Goal: Task Accomplishment & Management: Manage account settings

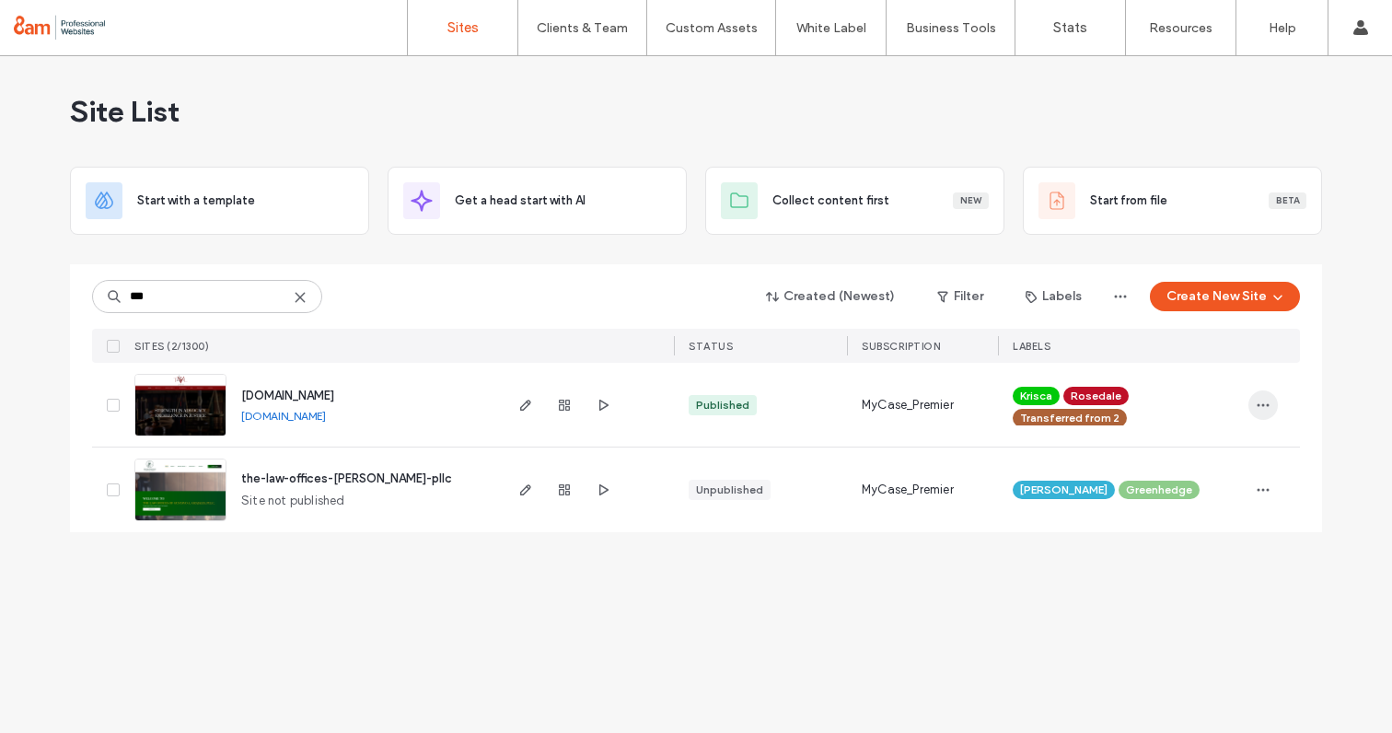
type input "***"
click at [1263, 410] on icon "button" at bounding box center [1262, 405] width 15 height 15
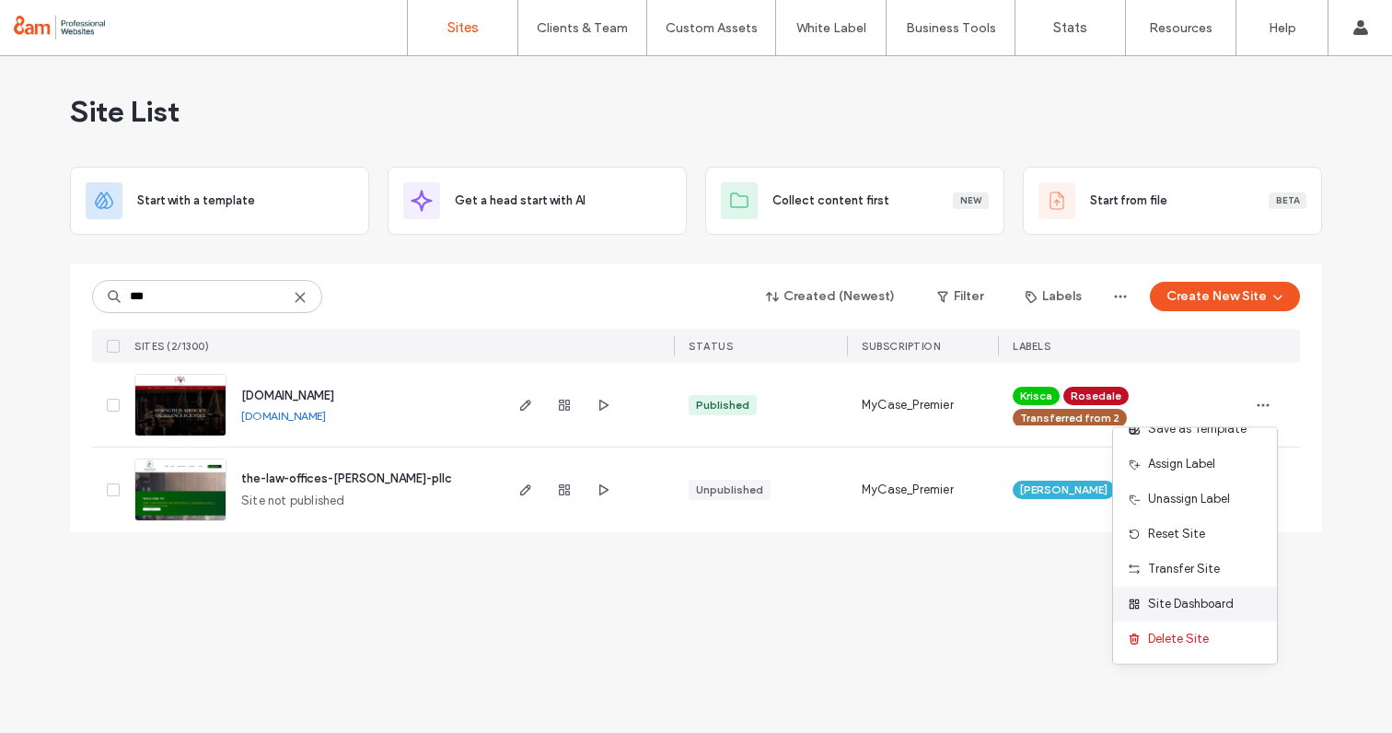
click at [1170, 607] on span "Site Dashboard" at bounding box center [1191, 604] width 86 height 18
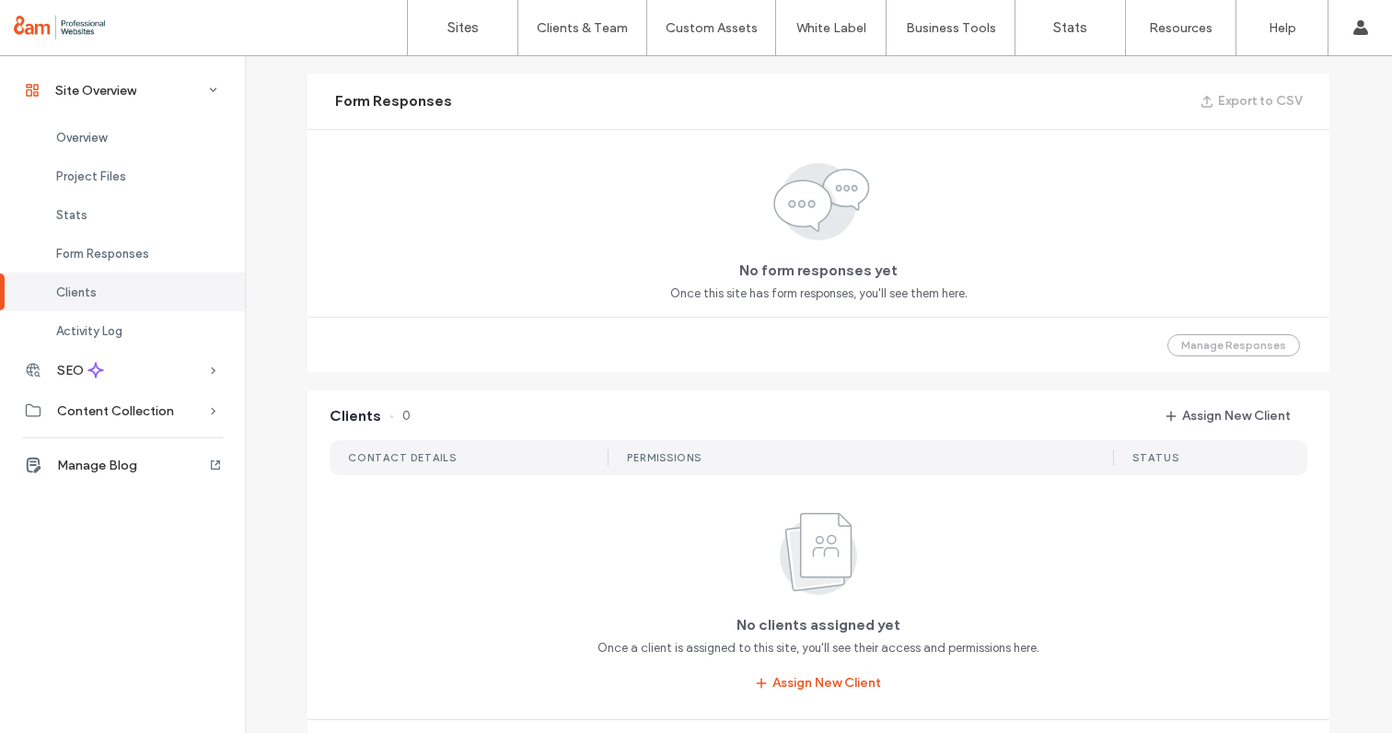
scroll to position [1154, 0]
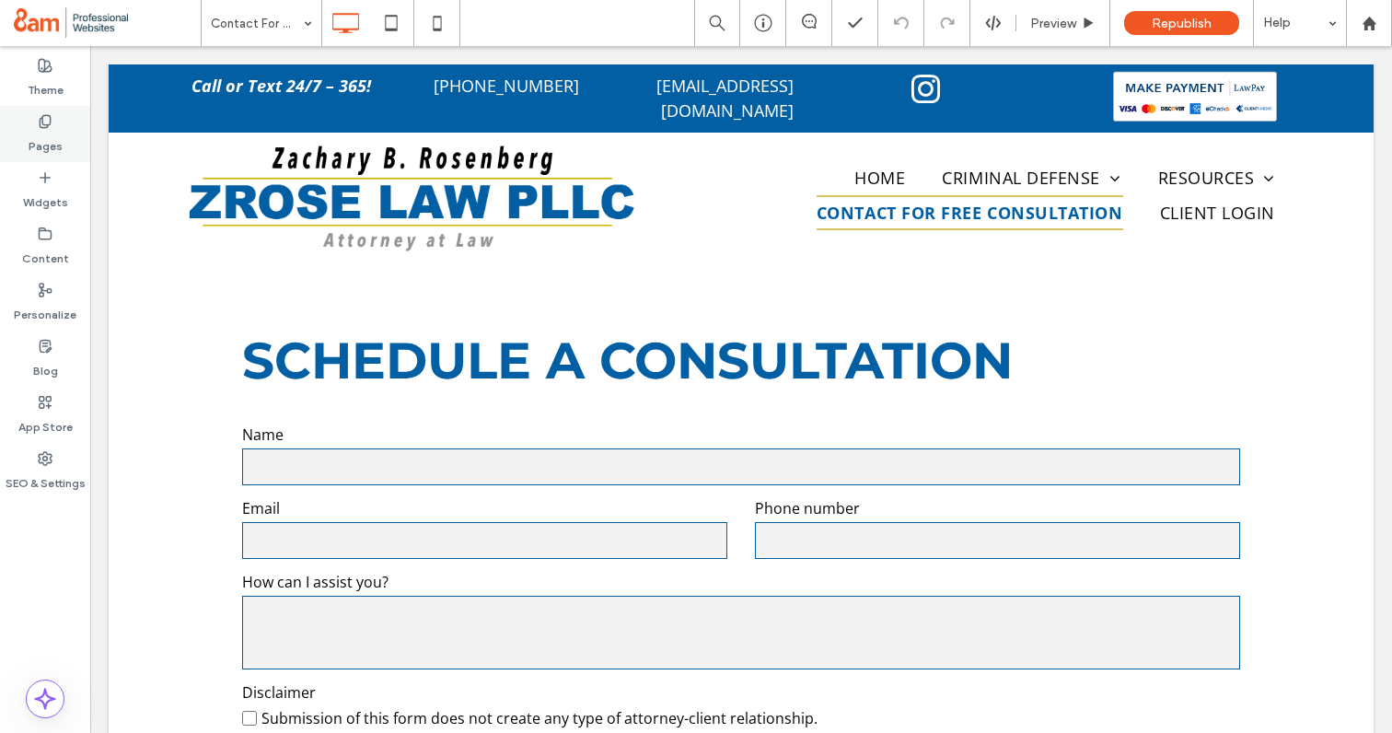
click at [40, 122] on use at bounding box center [45, 121] width 10 height 12
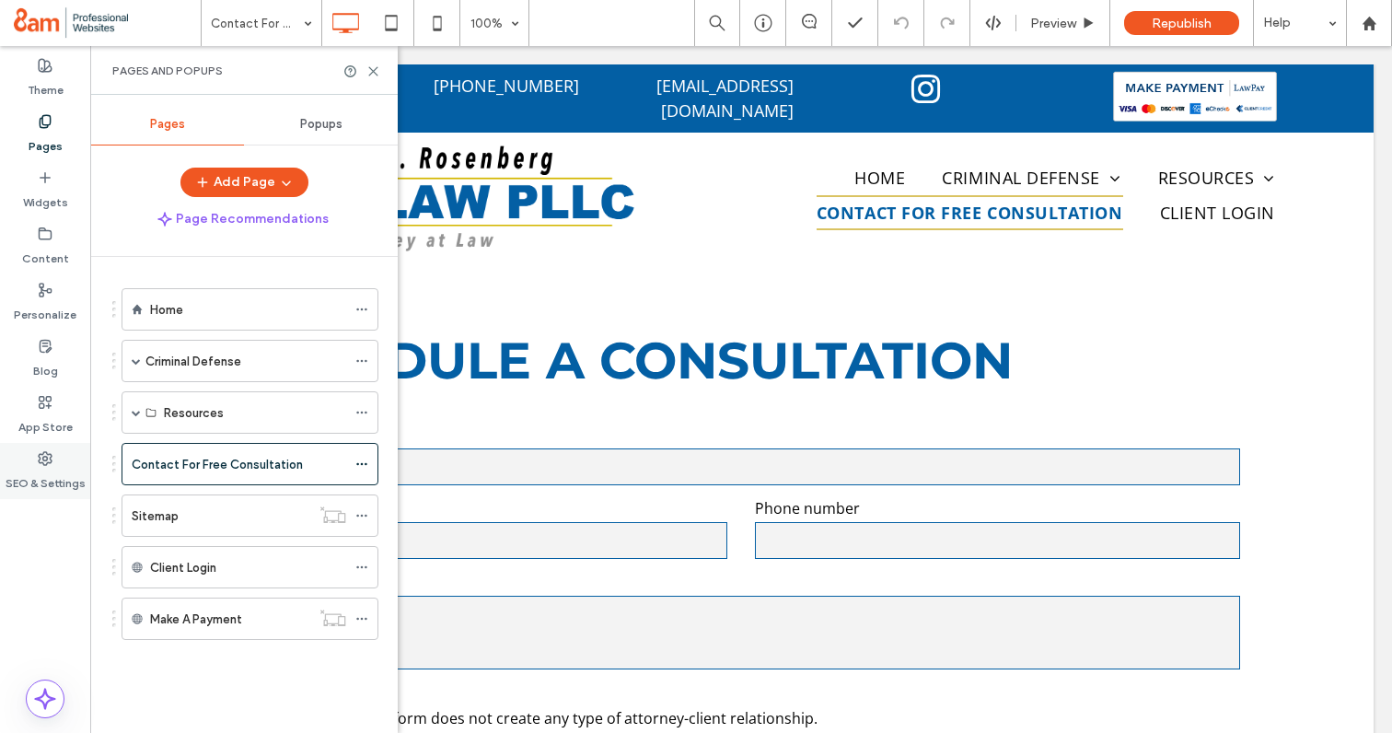
click at [49, 470] on label "SEO & Settings" at bounding box center [46, 479] width 80 height 26
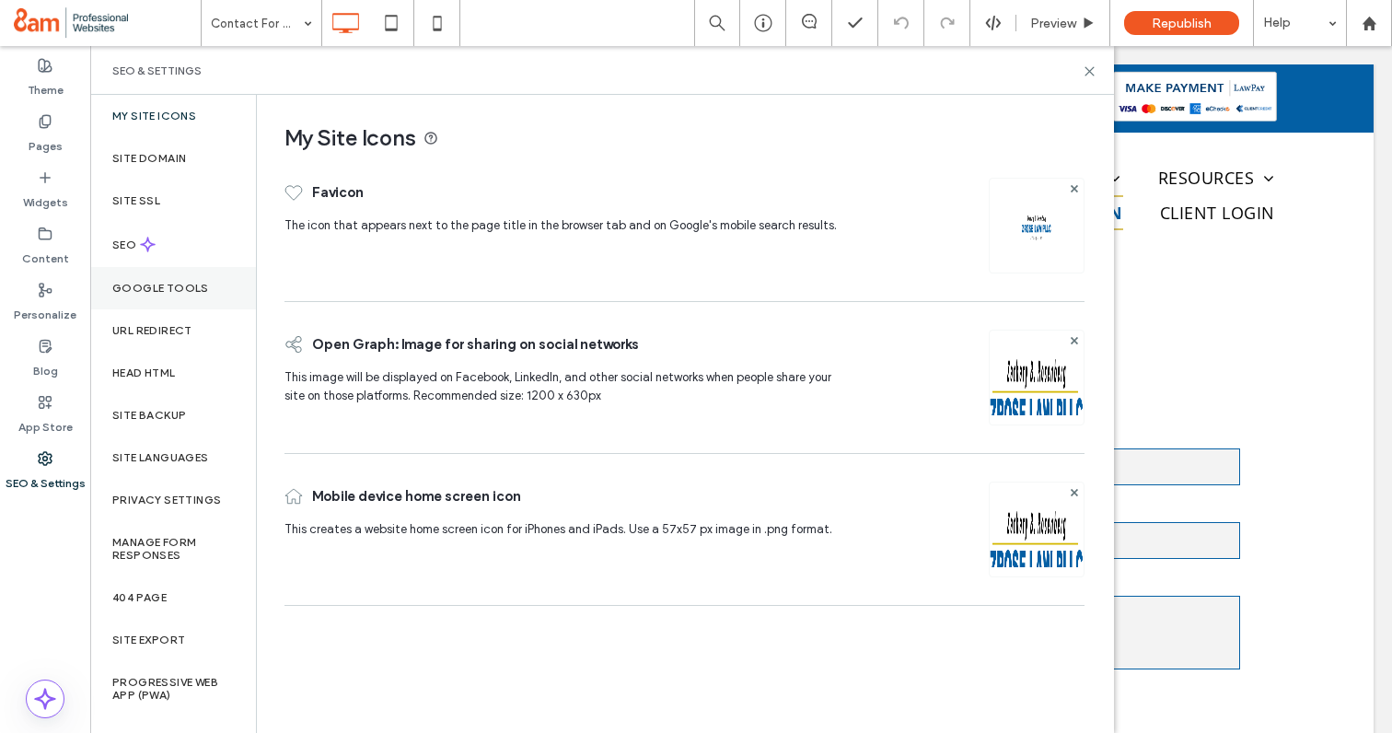
click at [173, 283] on label "Google Tools" at bounding box center [160, 288] width 97 height 13
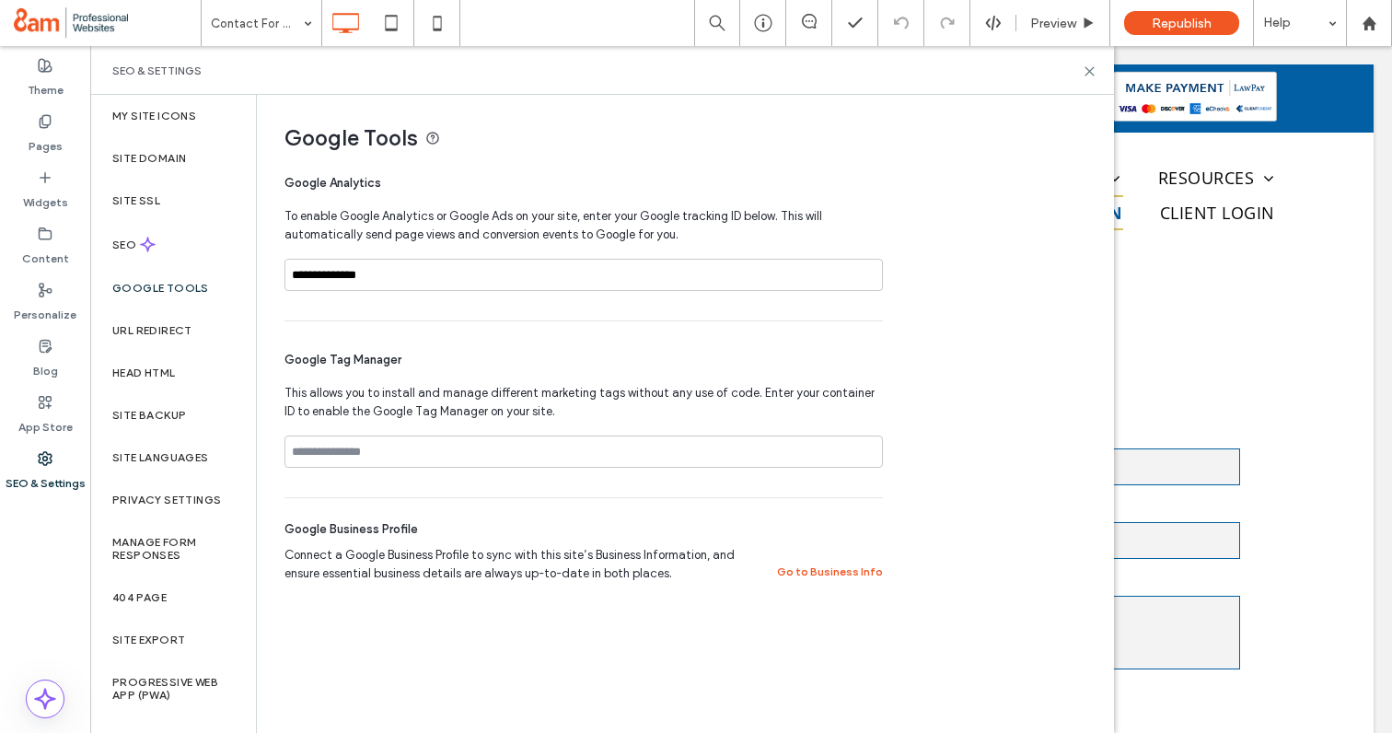
click at [435, 138] on icon at bounding box center [432, 138] width 15 height 15
drag, startPoint x: 403, startPoint y: 280, endPoint x: 272, endPoint y: 275, distance: 131.7
click at [272, 275] on div "**********" at bounding box center [677, 350] width 841 height 510
paste input "**********"
type input "**********"
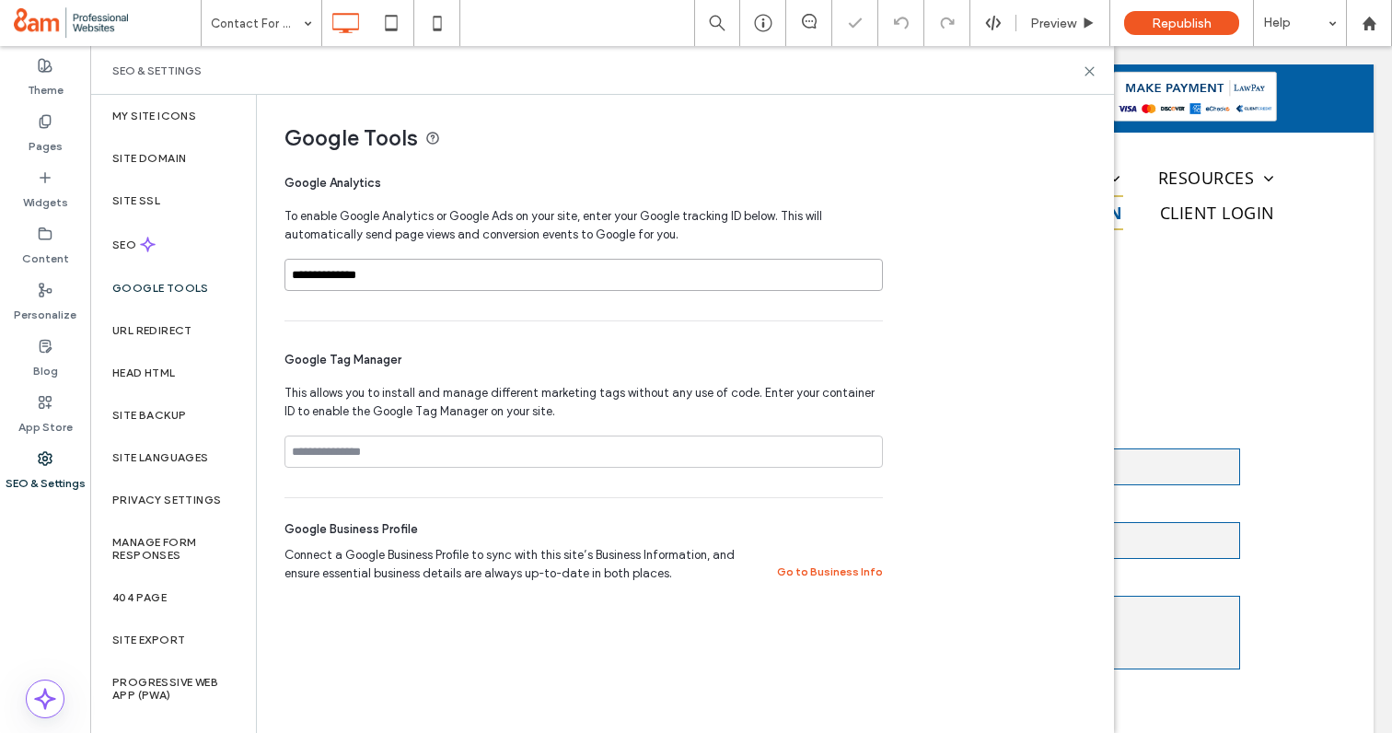
click at [293, 275] on input "**********" at bounding box center [583, 275] width 598 height 32
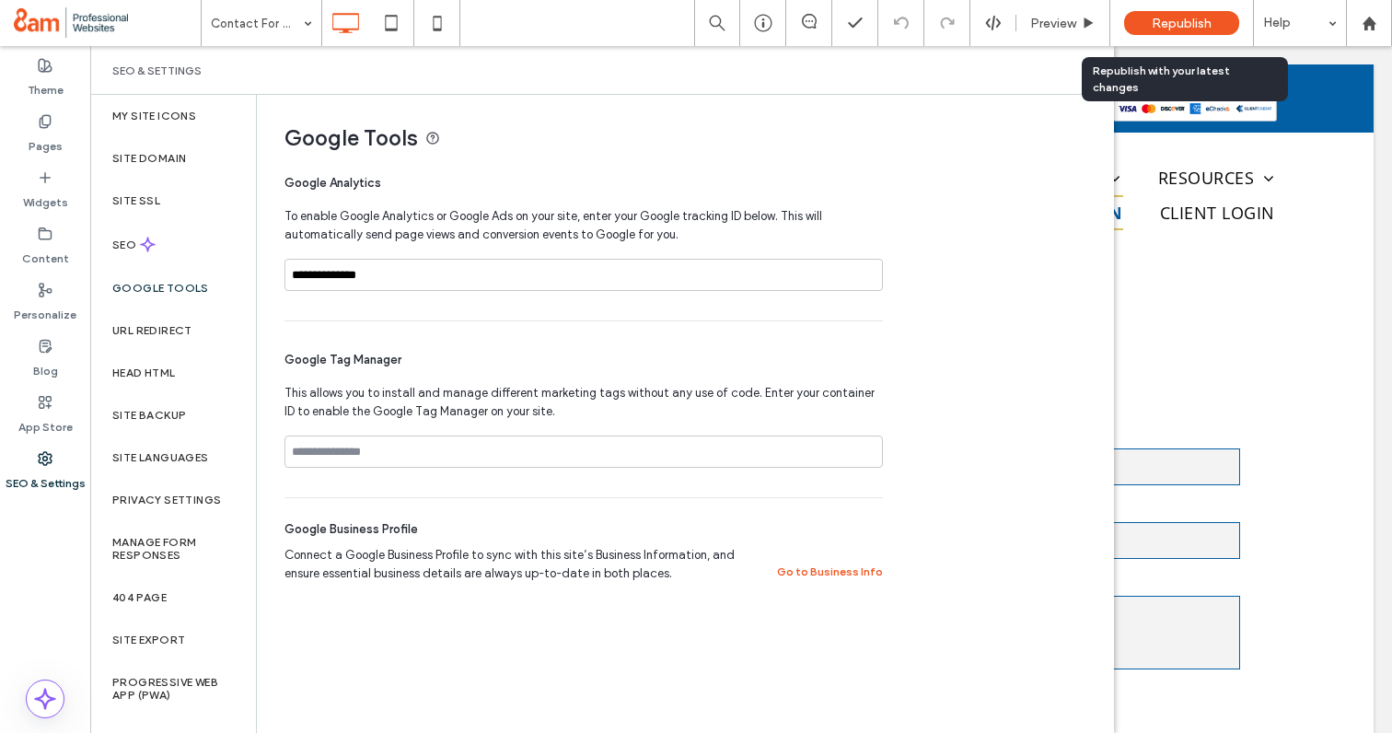
click at [1158, 26] on span "Republish" at bounding box center [1181, 24] width 60 height 16
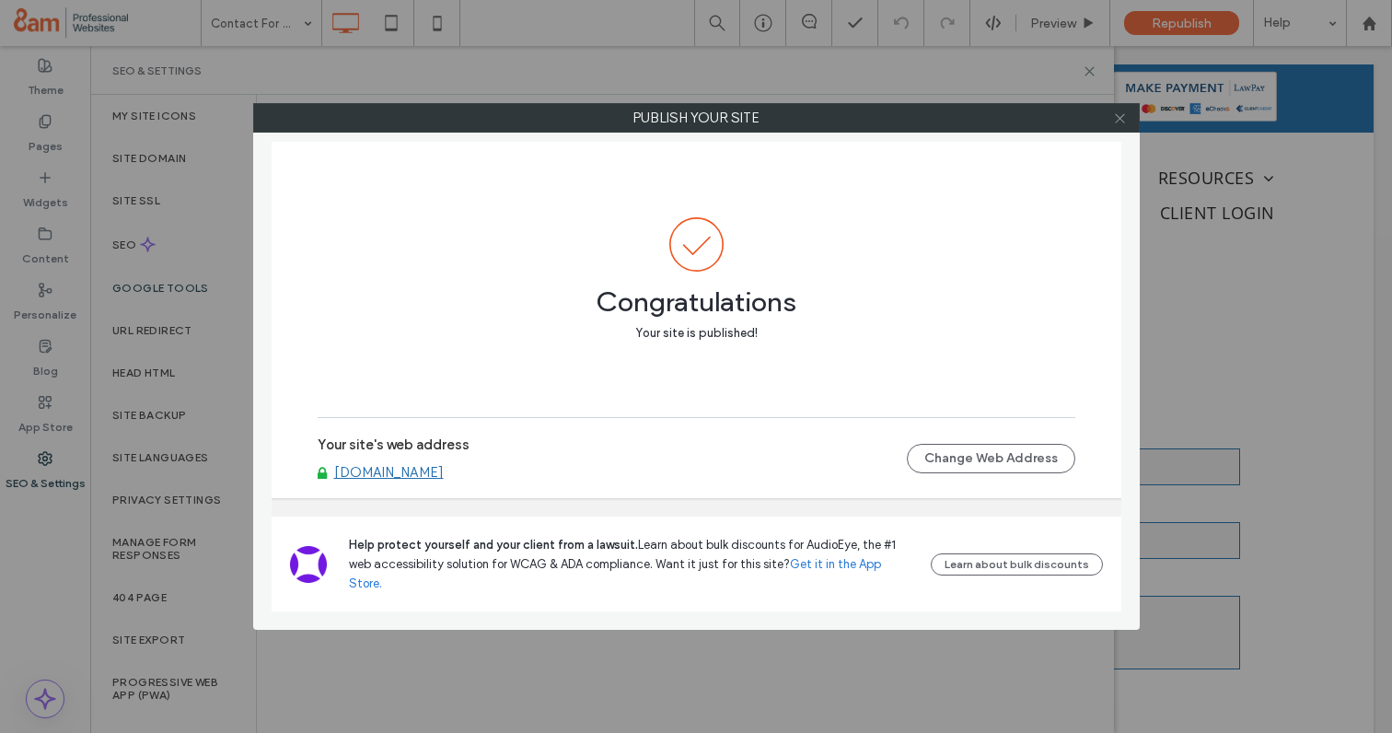
click at [1122, 115] on use at bounding box center [1119, 117] width 9 height 9
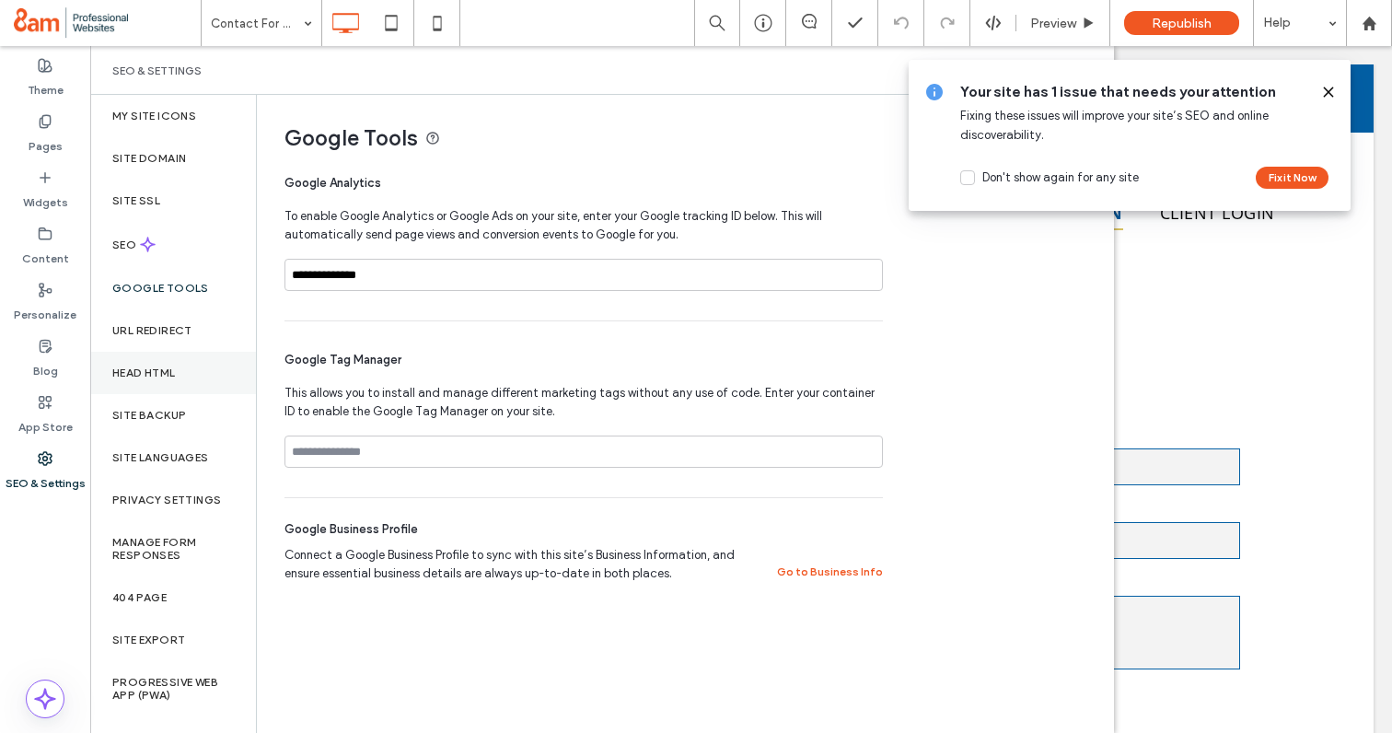
click at [174, 374] on label "Head HTML" at bounding box center [144, 372] width 64 height 13
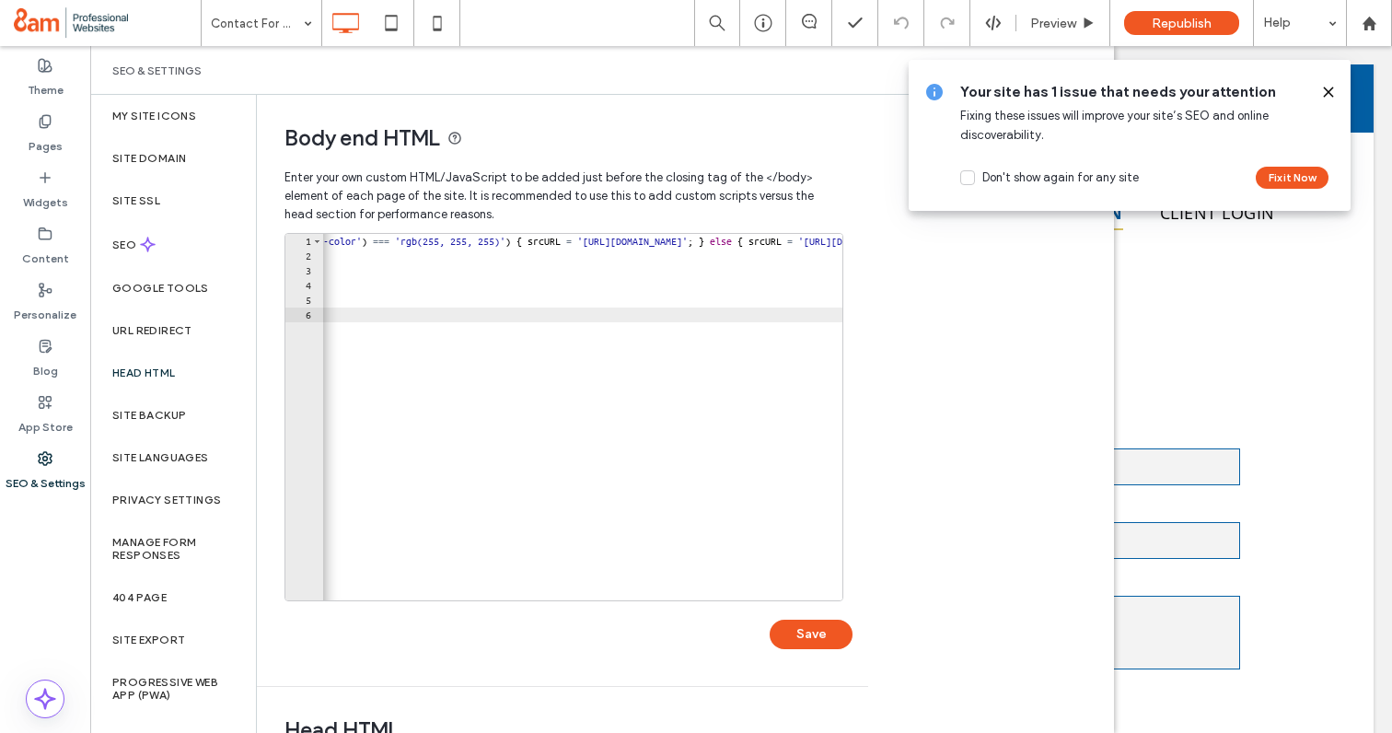
scroll to position [0, 1427]
type textarea "**********"
click at [801, 638] on button "Save" at bounding box center [810, 633] width 83 height 29
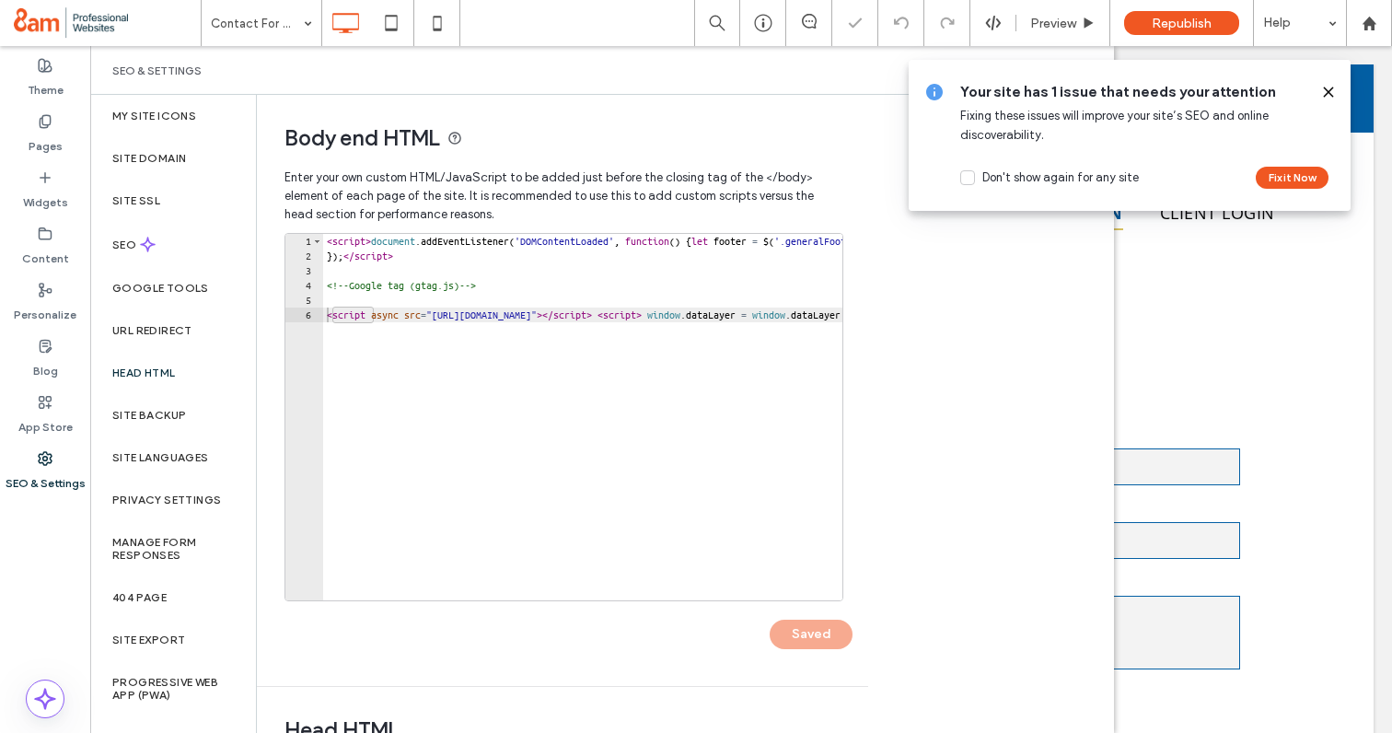
scroll to position [0, 0]
click at [1333, 90] on icon at bounding box center [1328, 92] width 15 height 15
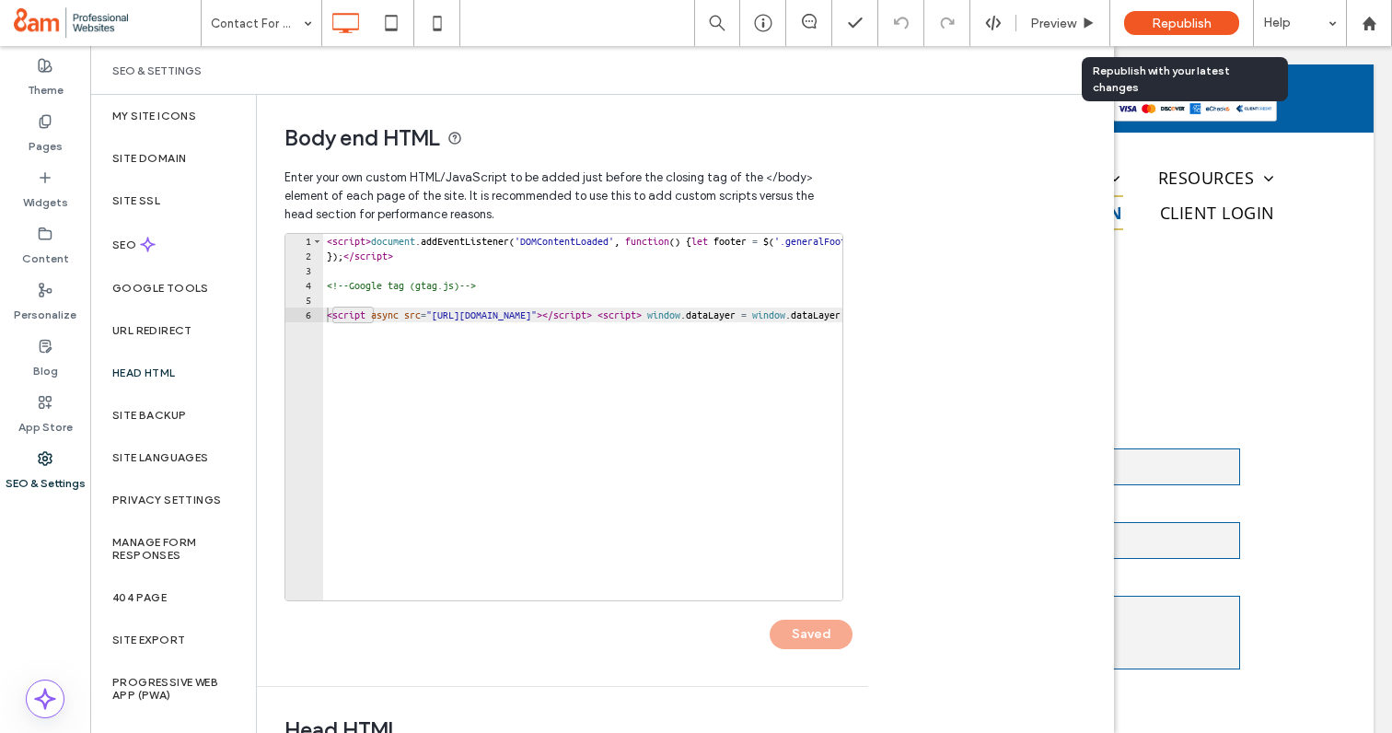
click at [1147, 29] on div "Republish" at bounding box center [1181, 23] width 115 height 24
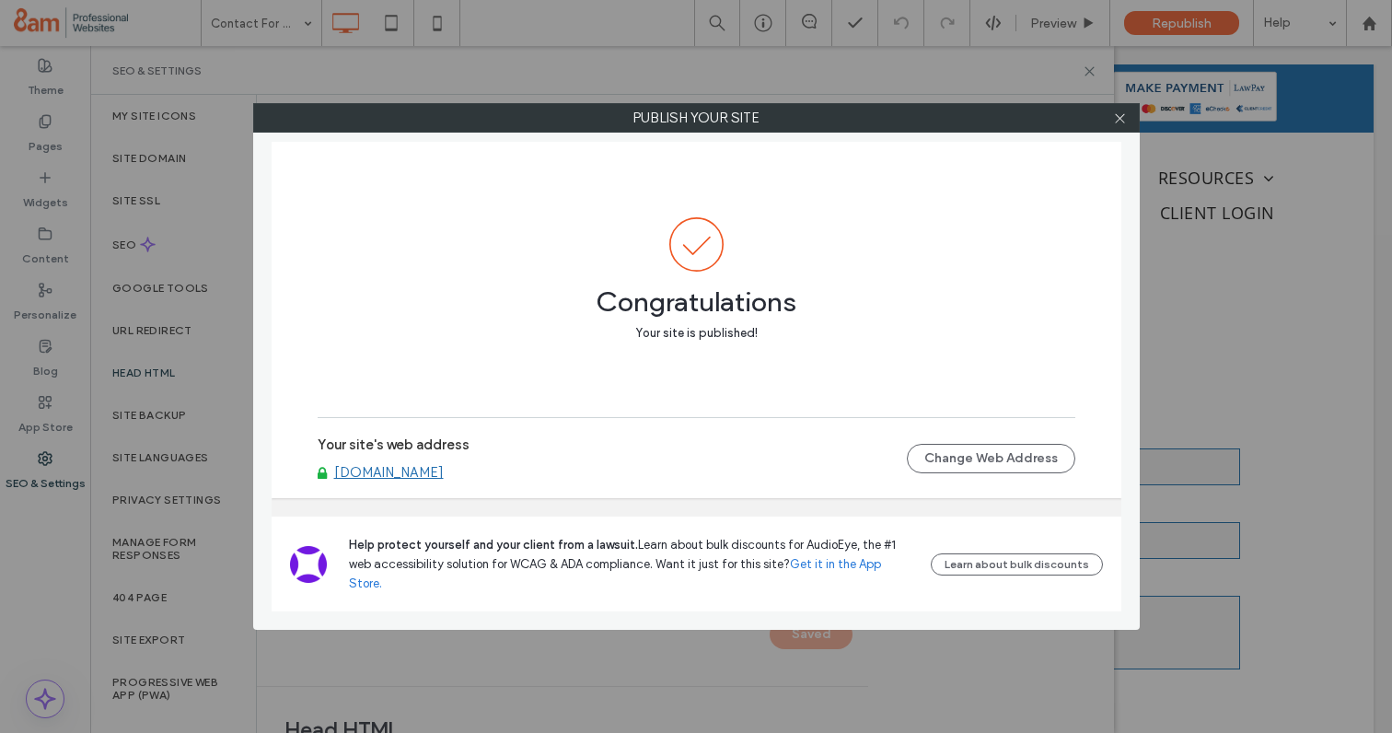
click at [409, 480] on link "www.zroselaw.com" at bounding box center [389, 472] width 110 height 17
click at [434, 480] on link "www.zroselaw.com" at bounding box center [389, 472] width 110 height 17
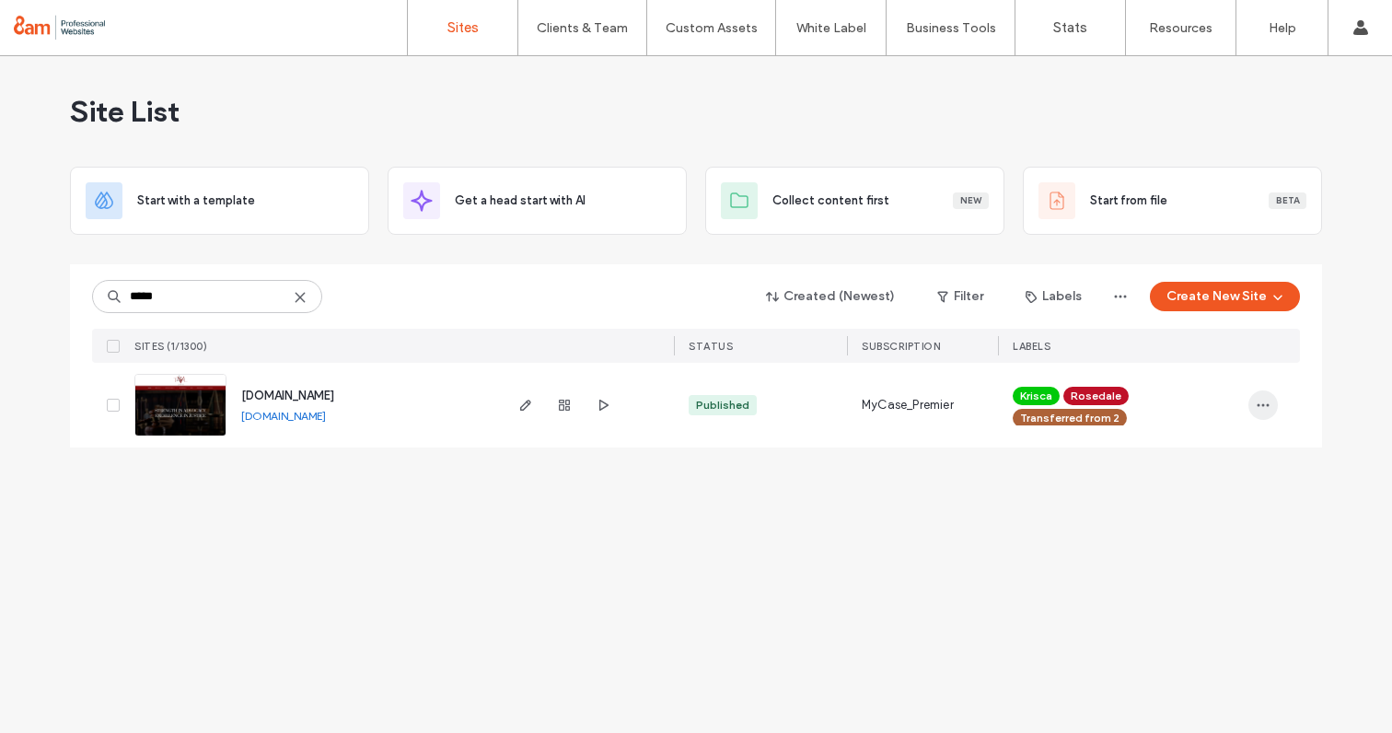
type input "*****"
click at [1266, 407] on icon "button" at bounding box center [1262, 405] width 15 height 15
click at [1181, 617] on span "Site Dashboard" at bounding box center [1191, 609] width 86 height 18
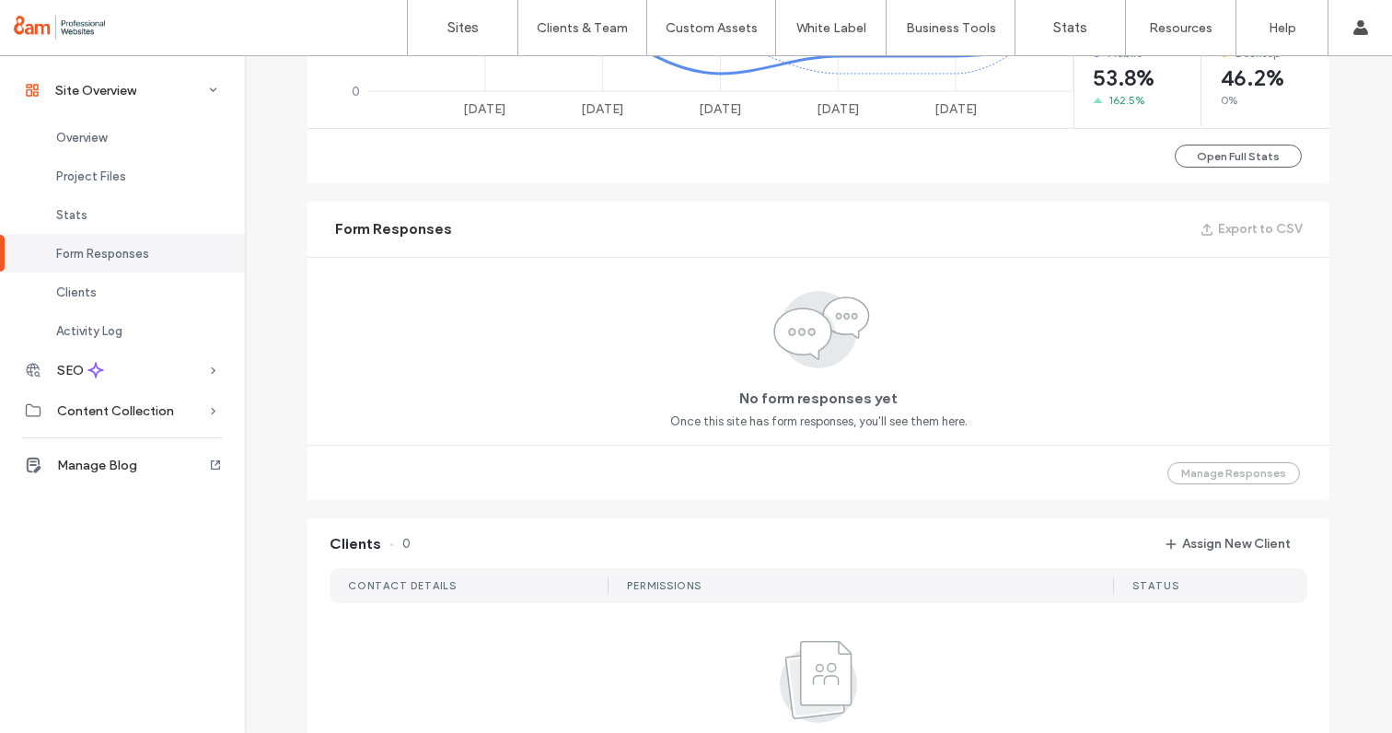
scroll to position [1139, 0]
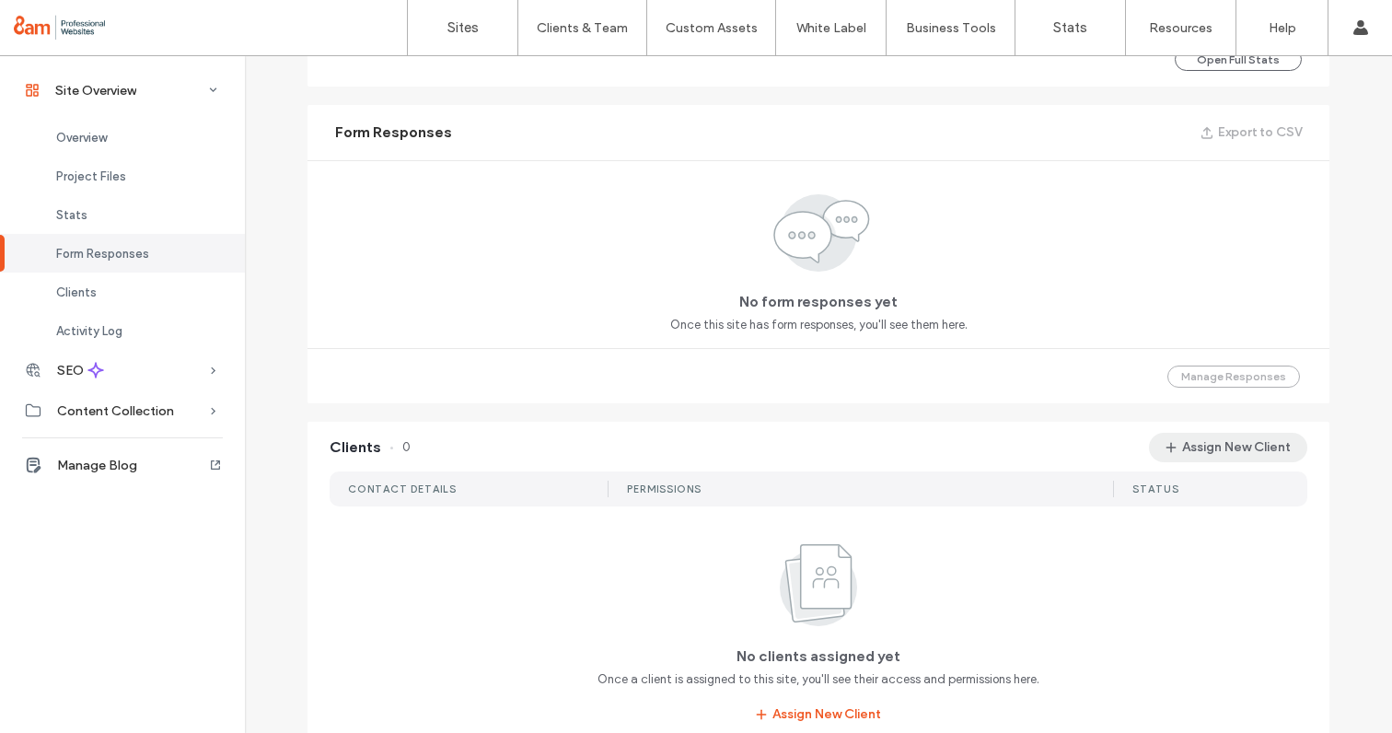
click at [1205, 454] on button "Assign New Client" at bounding box center [1228, 447] width 158 height 29
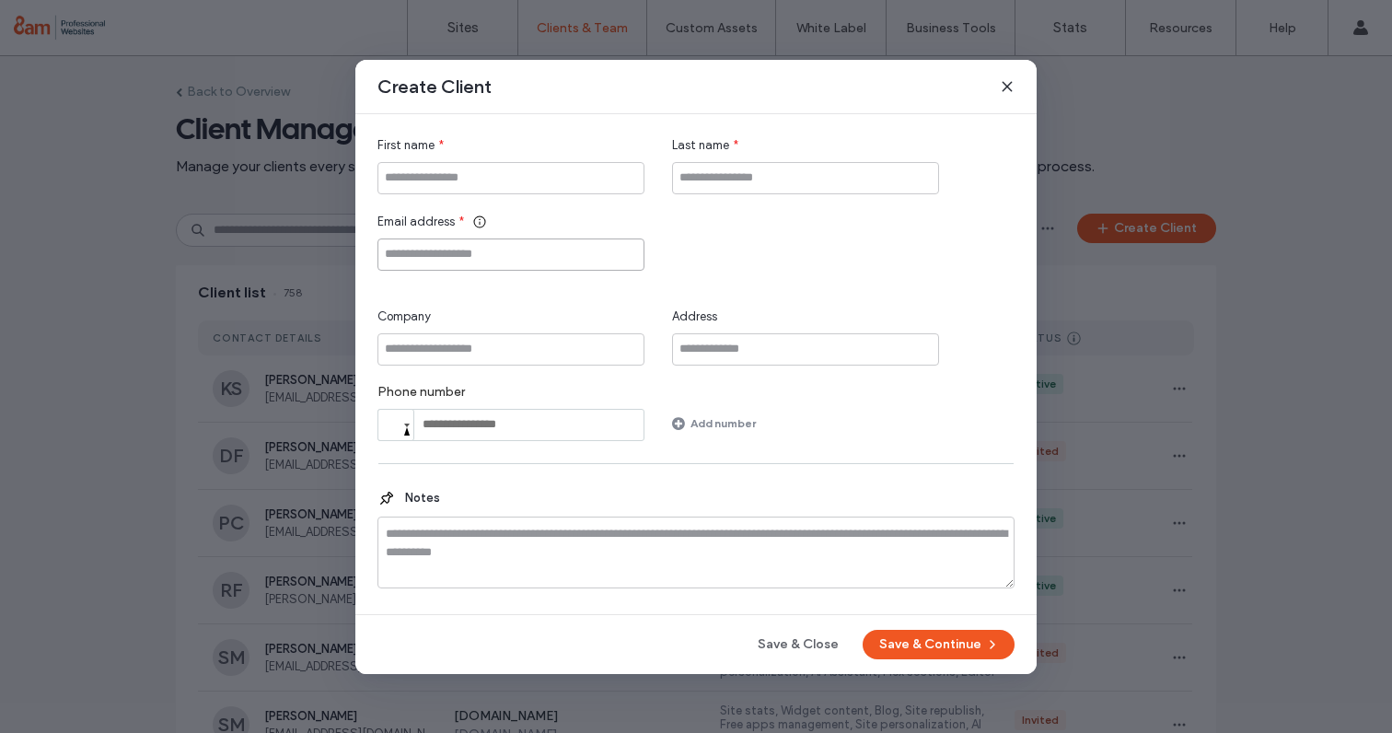
click at [488, 241] on input "Email address" at bounding box center [510, 254] width 267 height 32
paste input "**********"
type input "**********"
click at [446, 191] on input "First name" at bounding box center [510, 178] width 267 height 32
type input "**"
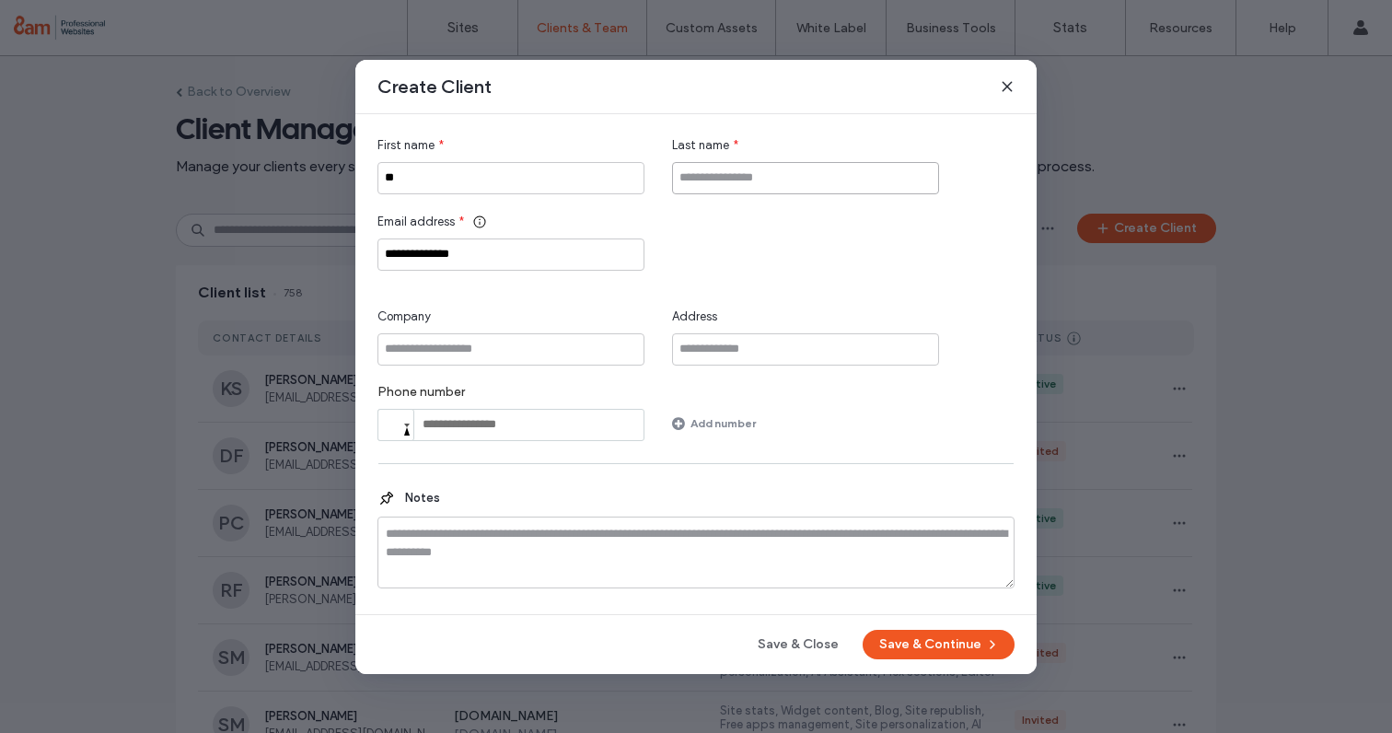
click at [706, 189] on input "Last name" at bounding box center [805, 178] width 267 height 32
type input "*"
click at [932, 646] on button "Save & Continue" at bounding box center [938, 644] width 152 height 29
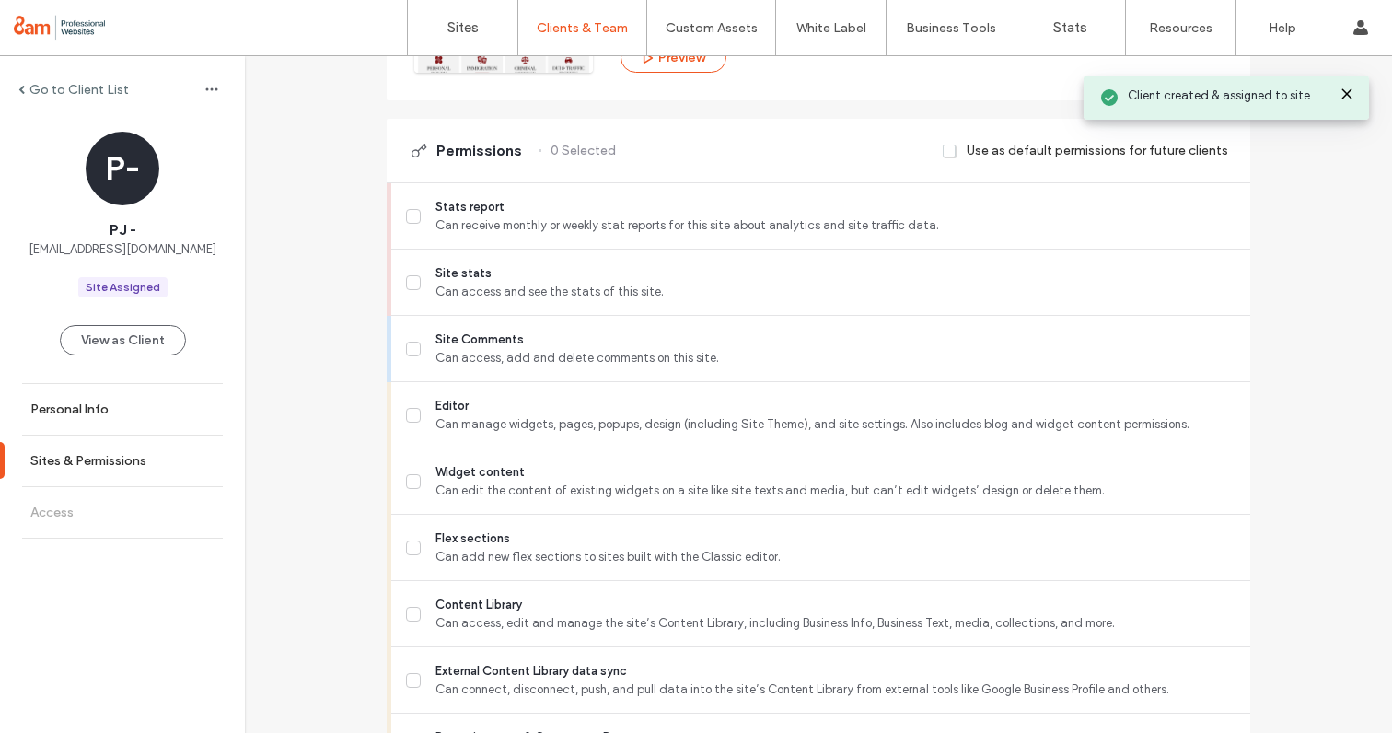
scroll to position [406, 0]
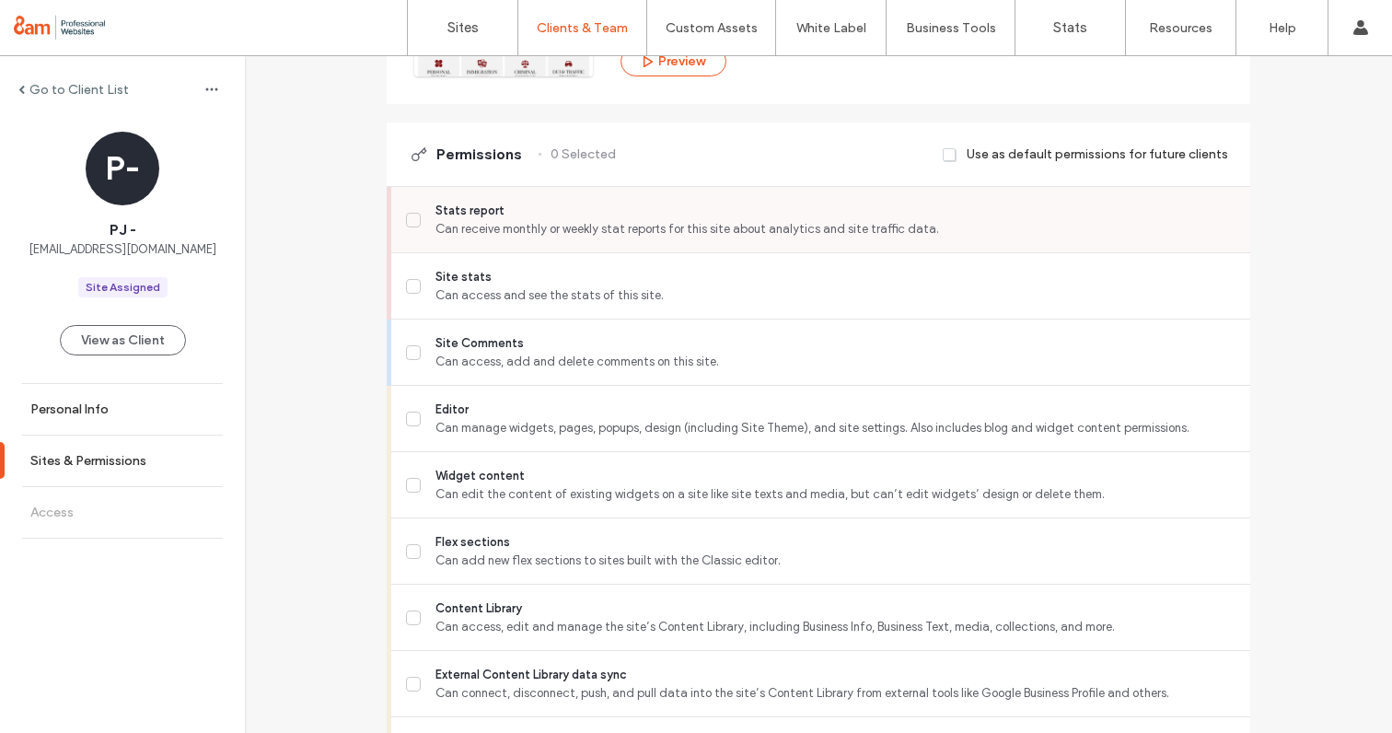
click at [406, 218] on span at bounding box center [413, 220] width 15 height 15
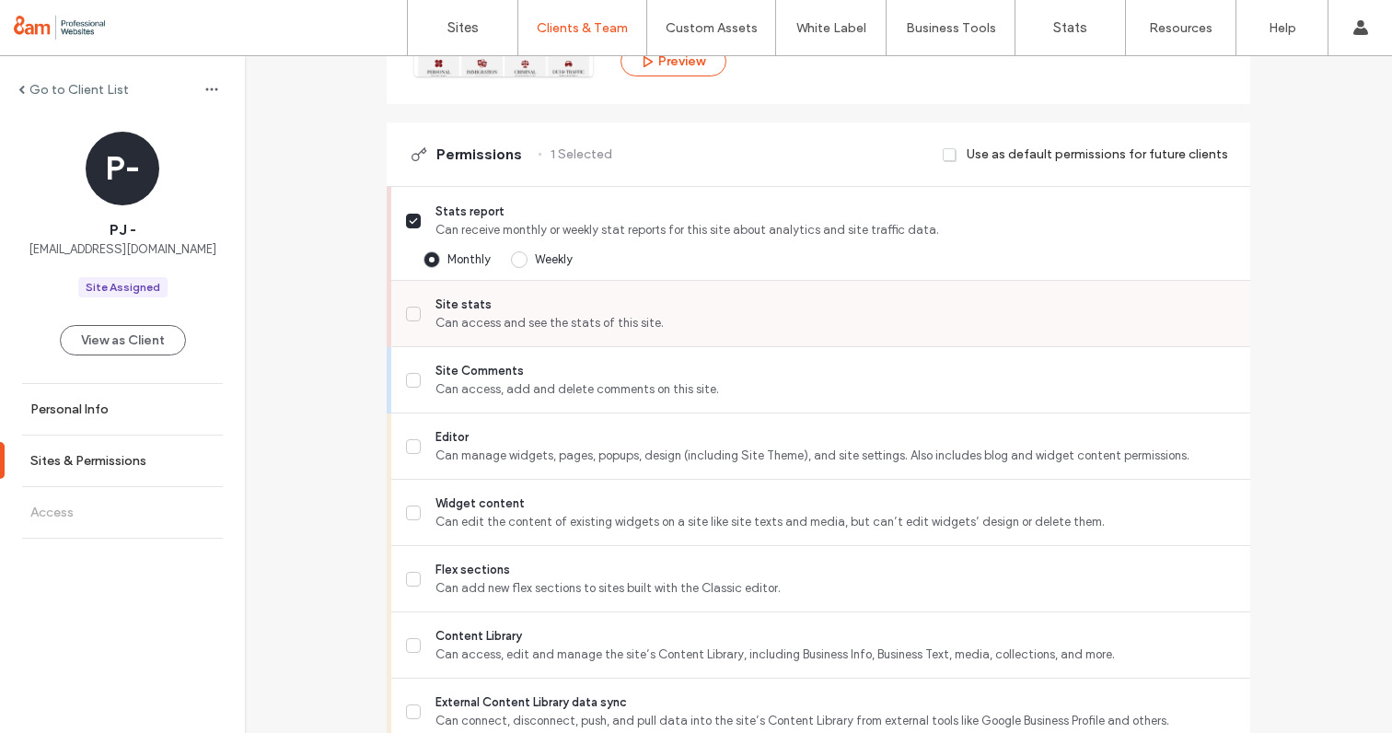
click at [410, 310] on icon at bounding box center [413, 313] width 9 height 7
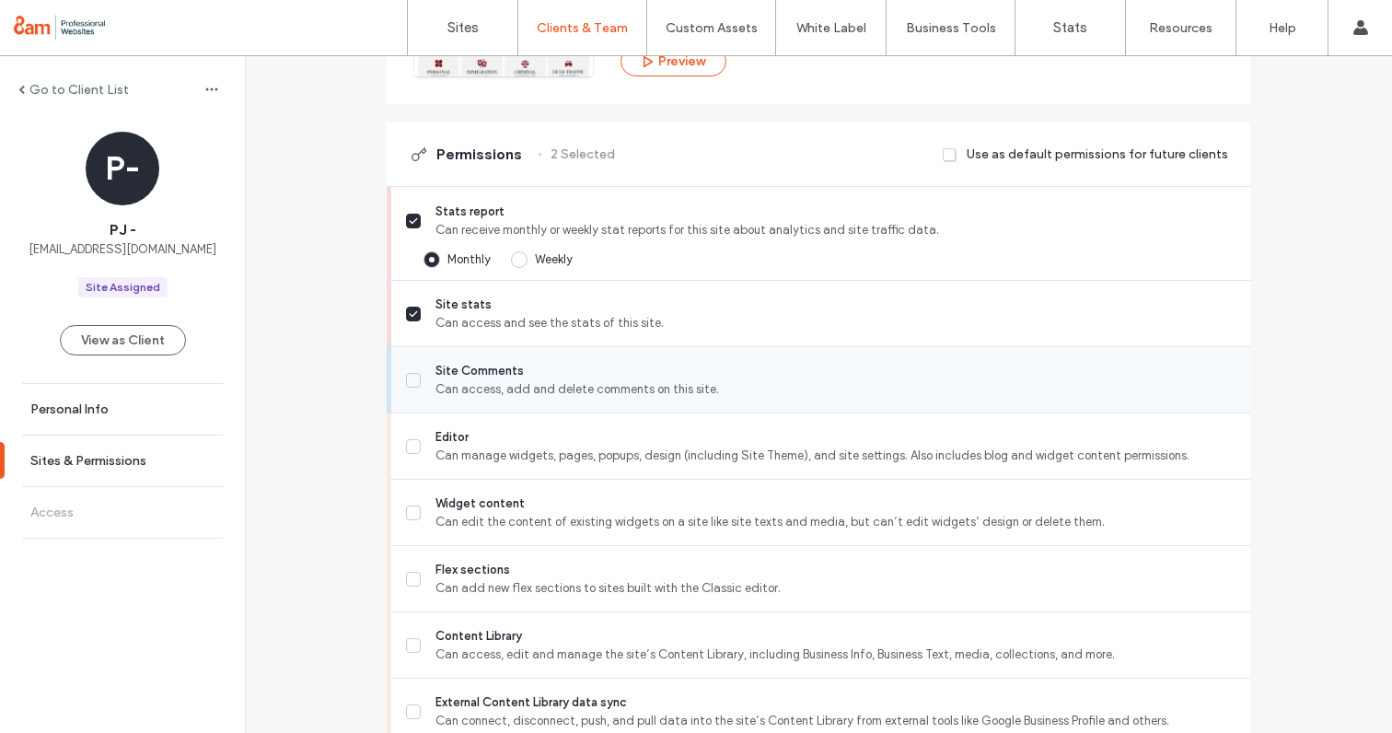
click at [413, 377] on label "Site Comments Can access, add and delete comments on this site." at bounding box center [820, 380] width 829 height 37
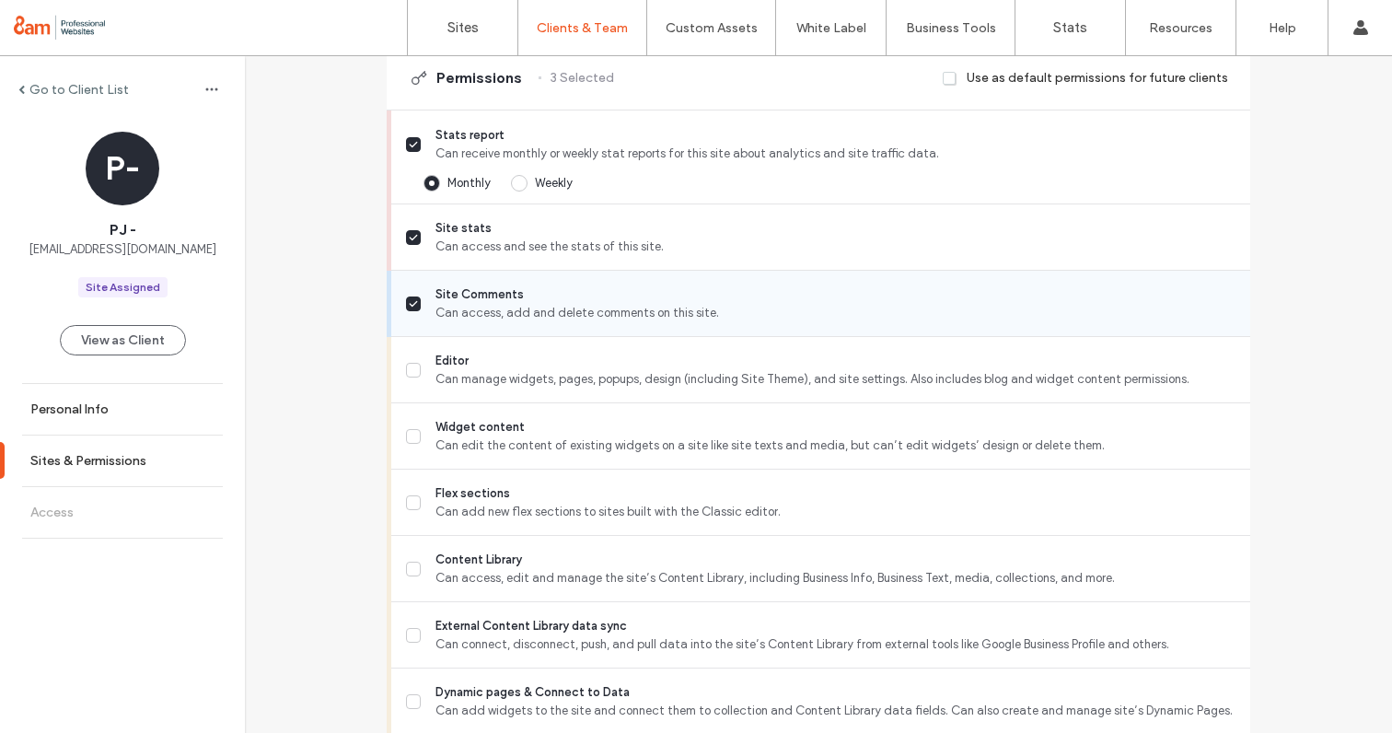
scroll to position [507, 0]
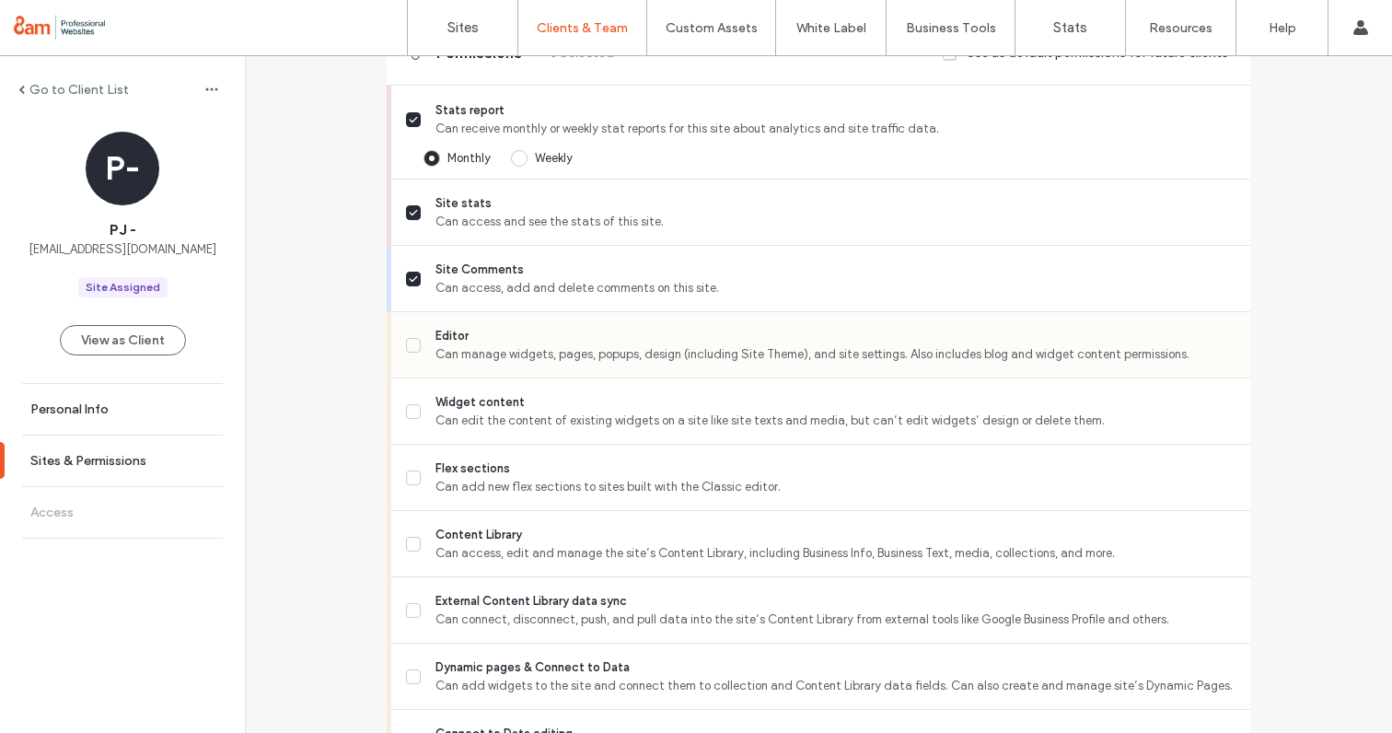
click at [410, 349] on span at bounding box center [413, 345] width 15 height 15
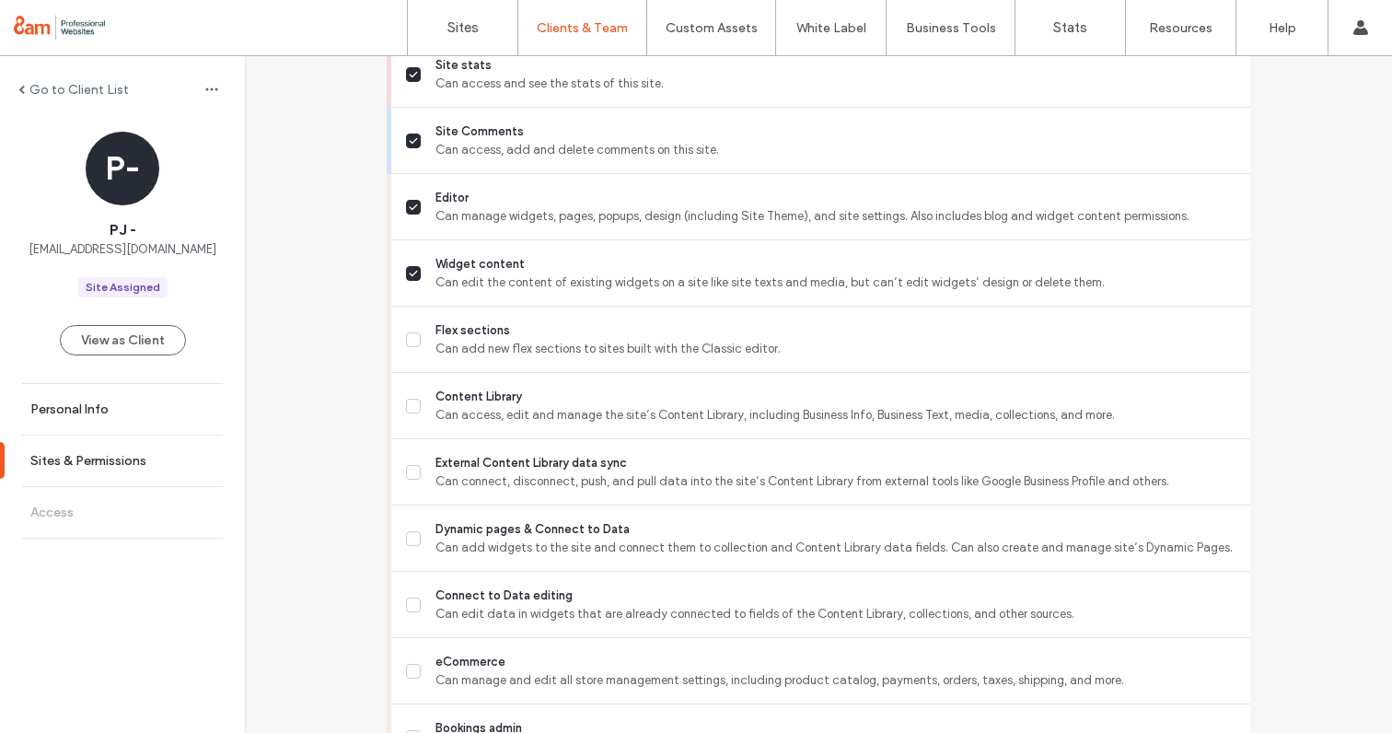
scroll to position [660, 0]
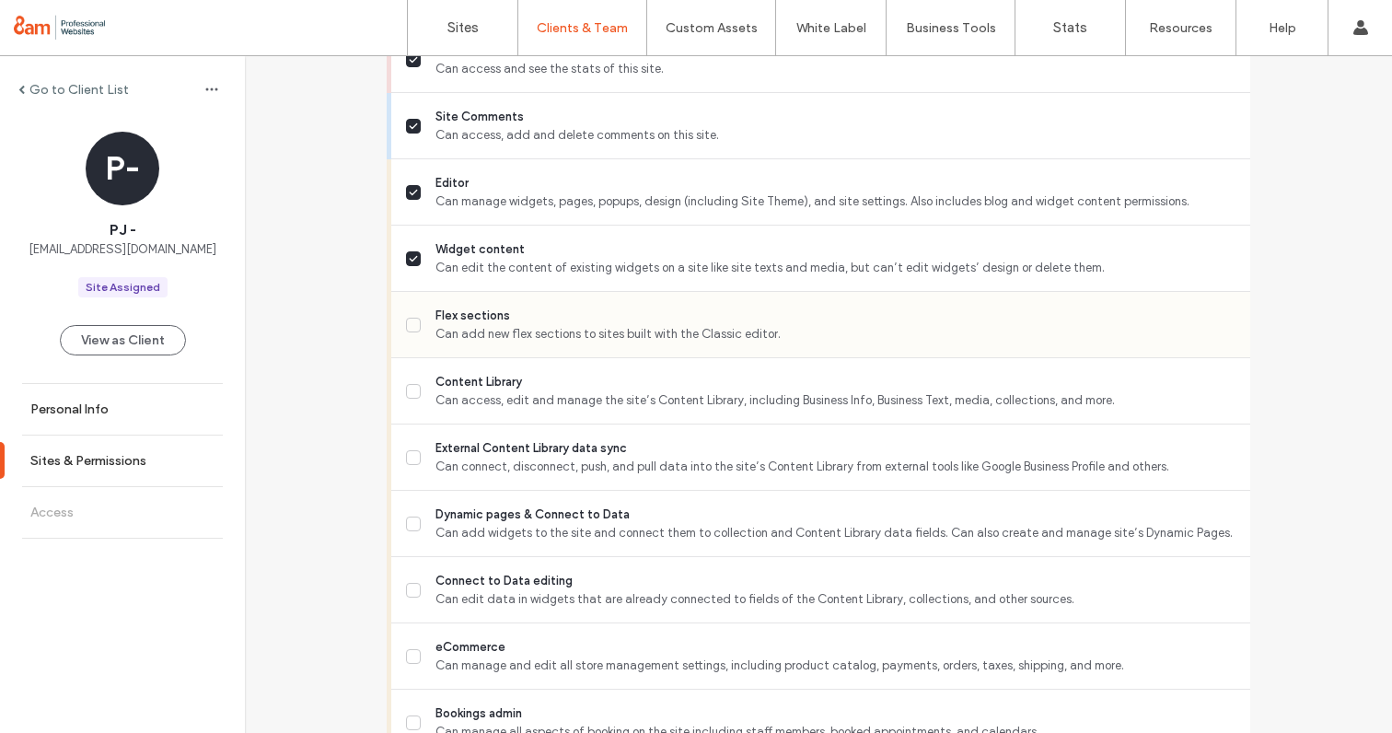
click at [406, 318] on span at bounding box center [413, 325] width 15 height 15
click at [406, 379] on label "Content Library Can access, edit and manage the site’s Content Library, includi…" at bounding box center [820, 391] width 829 height 37
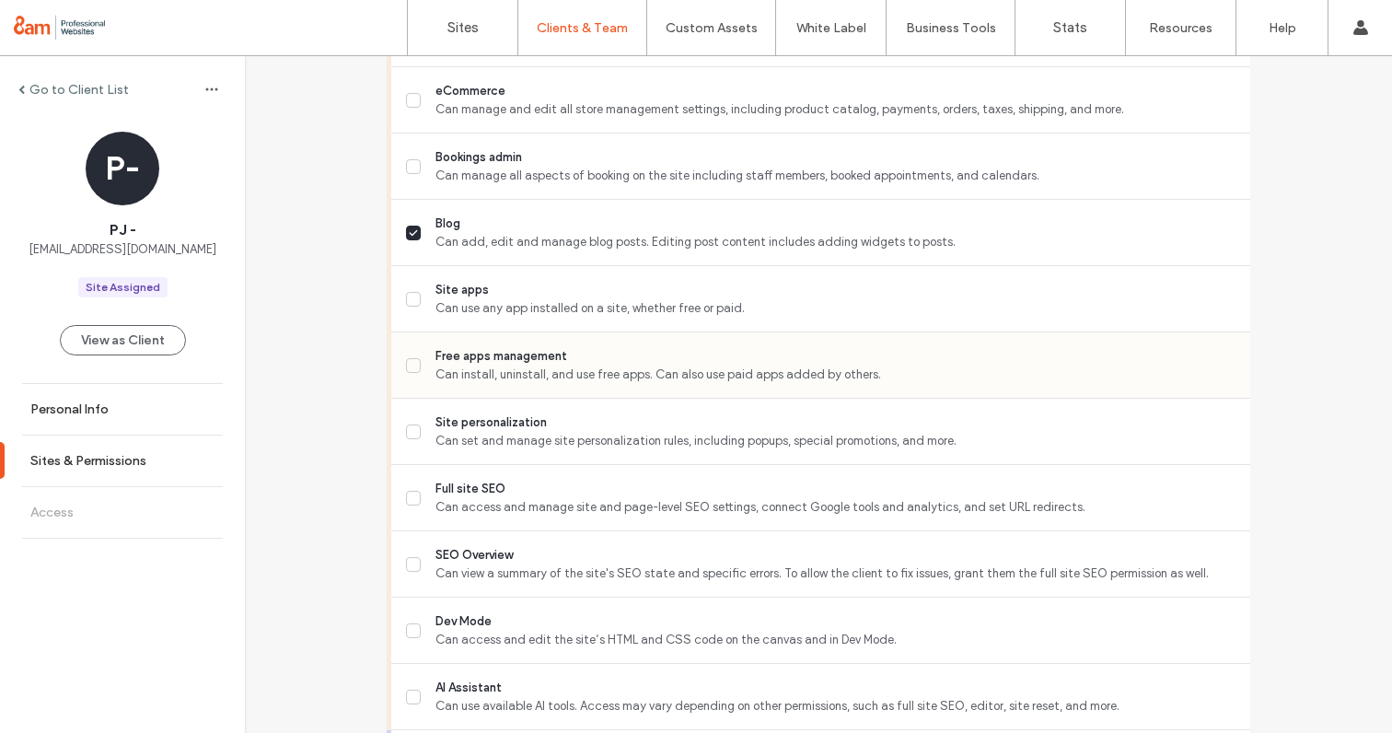
scroll to position [1267, 0]
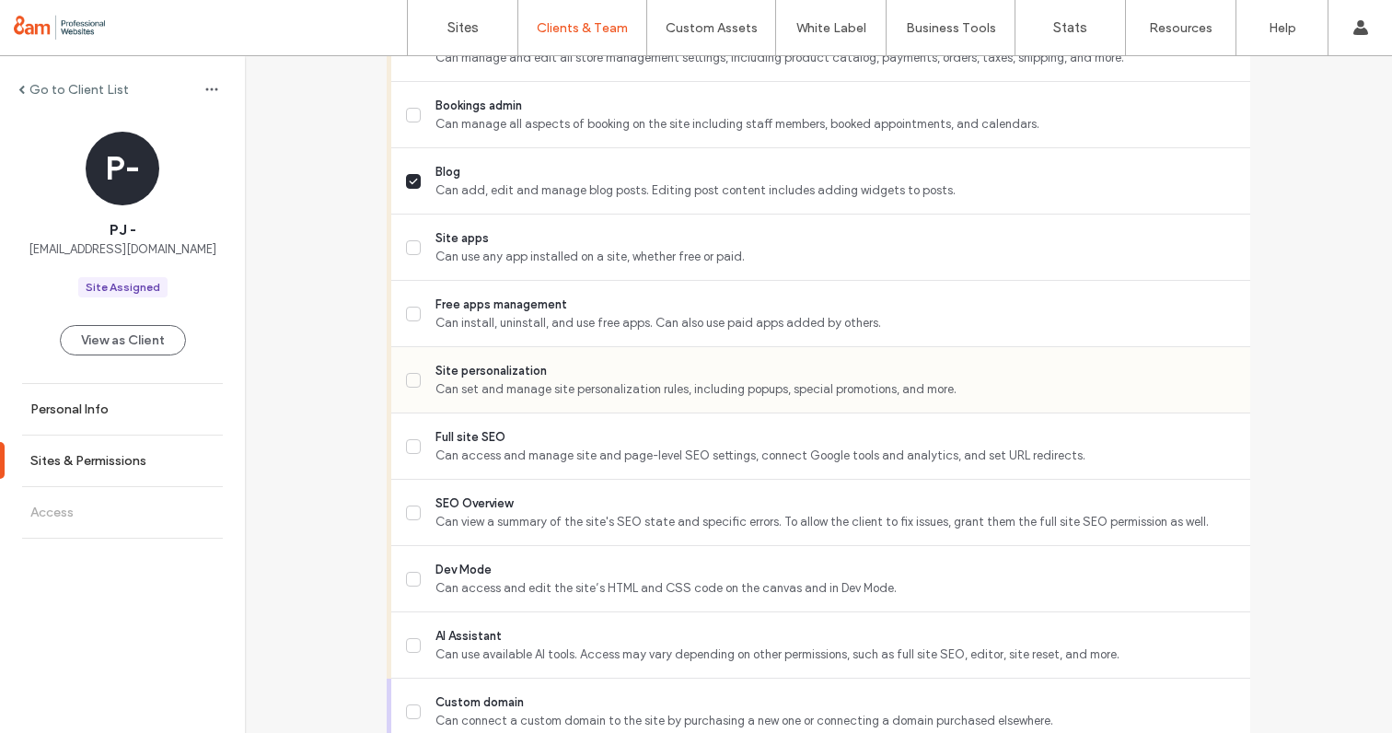
click at [406, 395] on label "Site personalization Can set and manage site personalization rules, including p…" at bounding box center [820, 380] width 829 height 37
click at [406, 453] on label "Full site SEO Can access and manage site and page-level SEO settings, connect G…" at bounding box center [820, 446] width 829 height 37
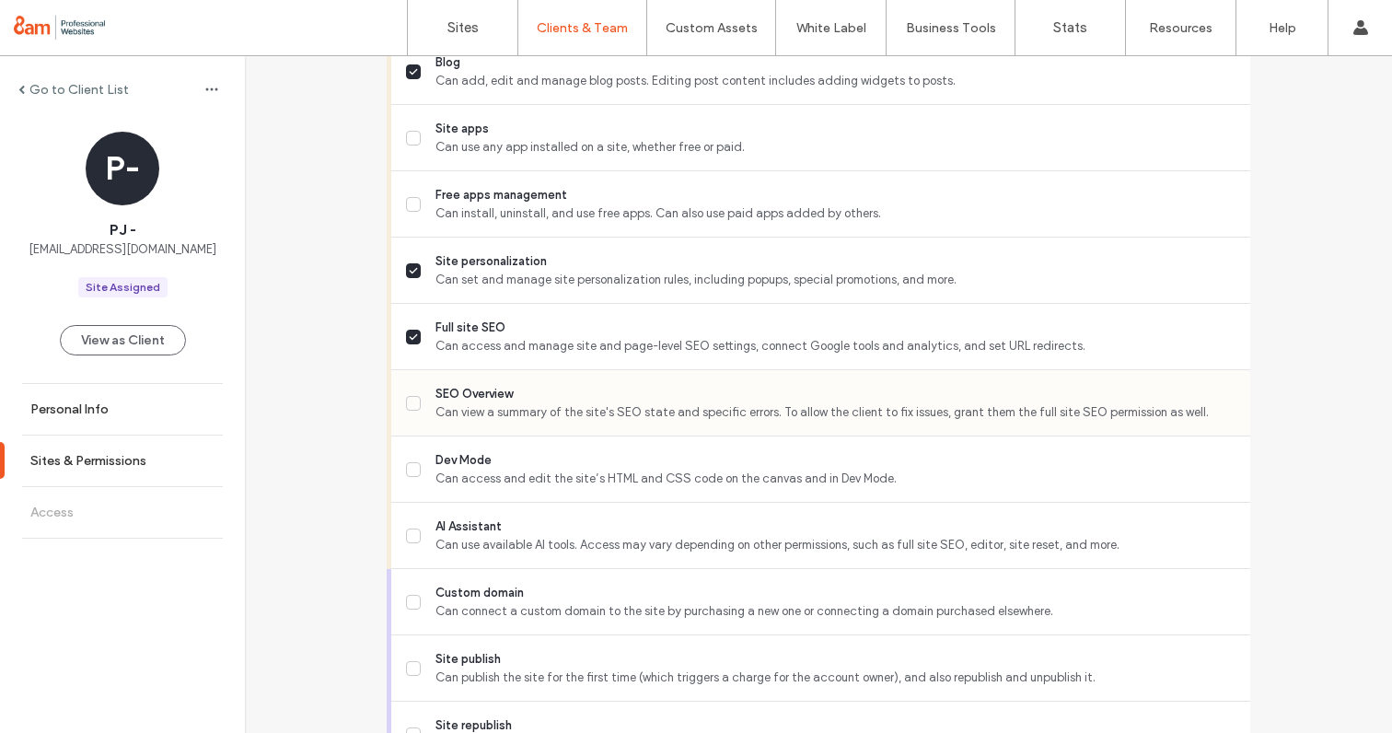
scroll to position [1402, 0]
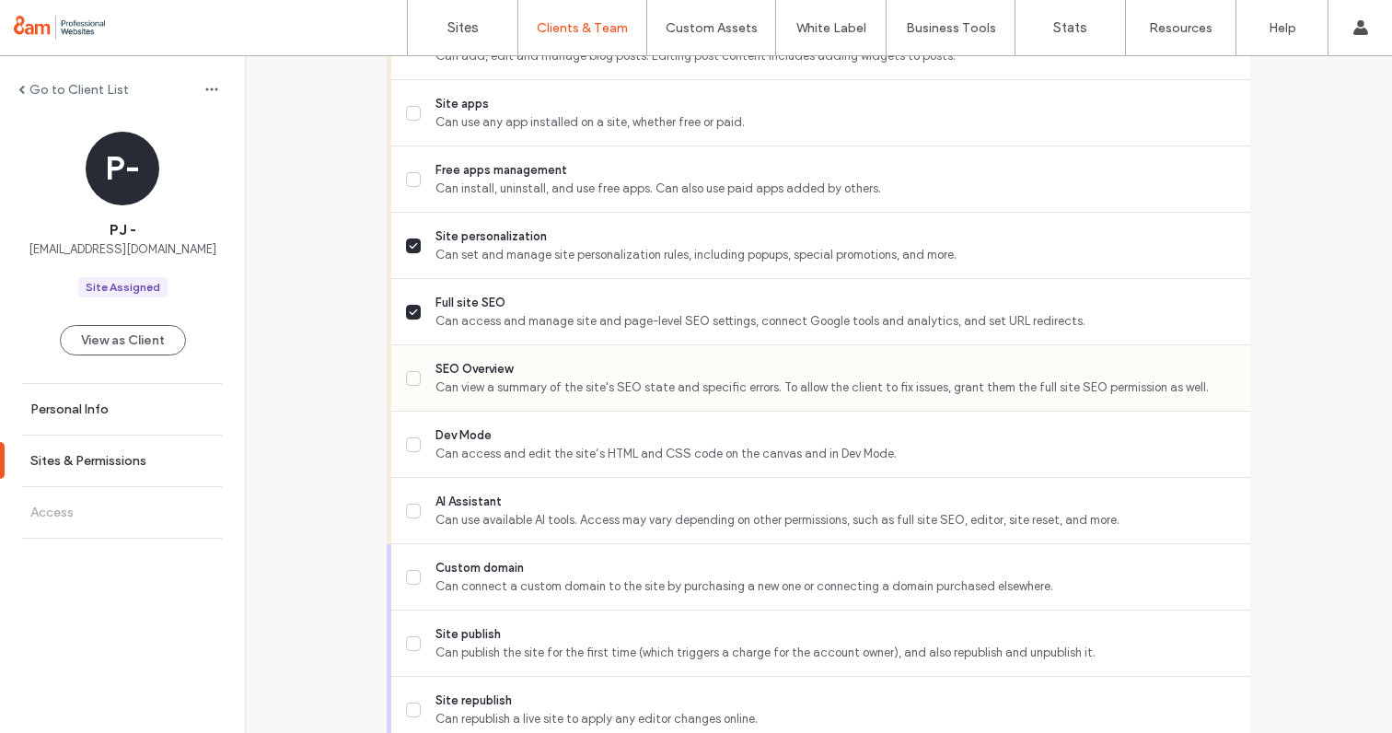
click at [406, 365] on label "SEO Overview Can view a summary of the site's SEO state and specific errors. To…" at bounding box center [820, 378] width 829 height 37
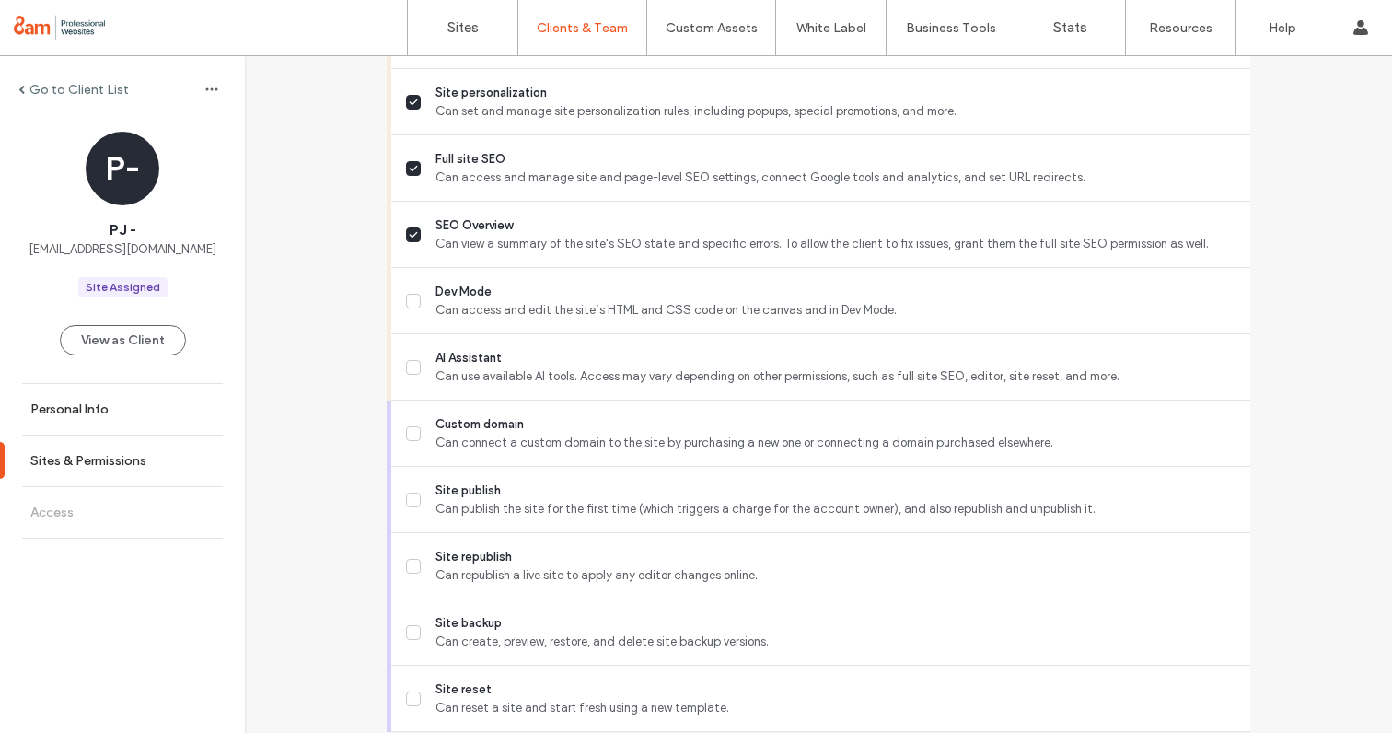
scroll to position [1556, 0]
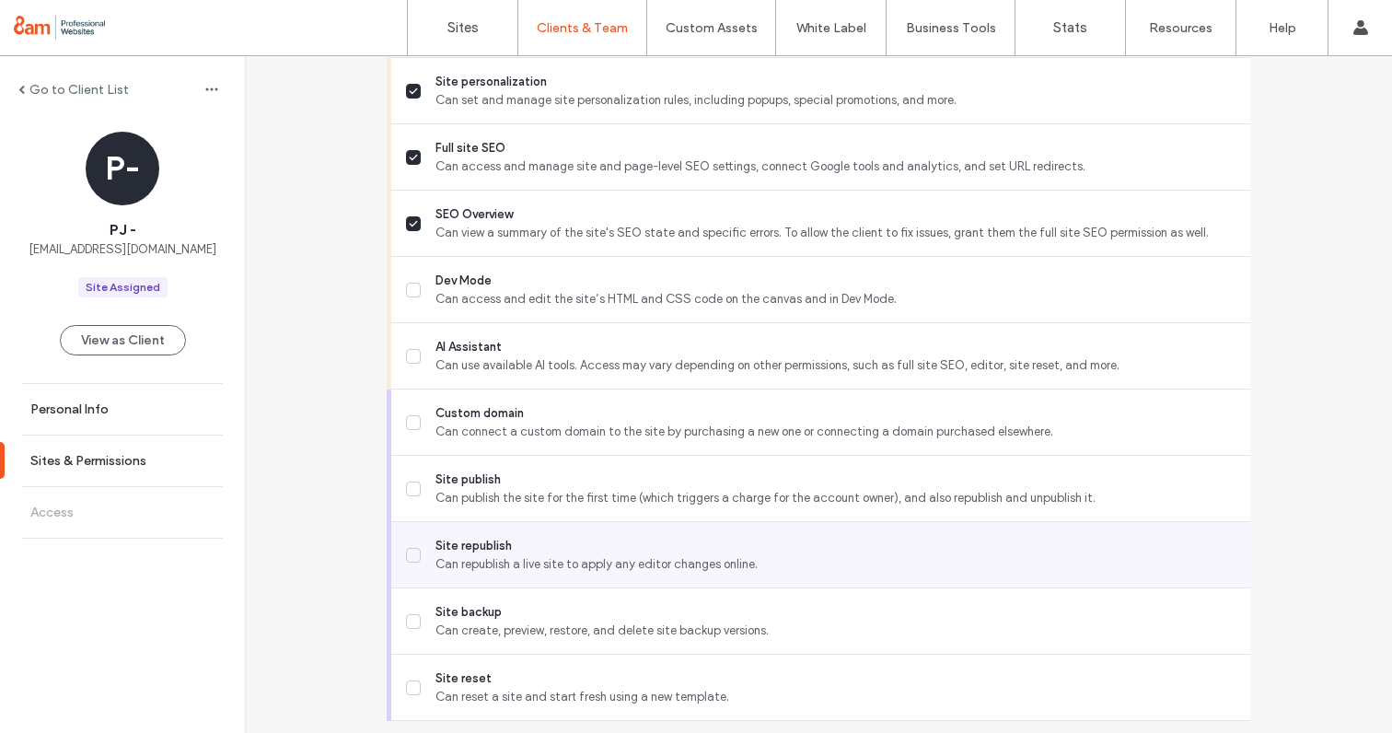
click at [406, 561] on label "Site republish Can republish a live site to apply any editor changes online." at bounding box center [820, 555] width 829 height 37
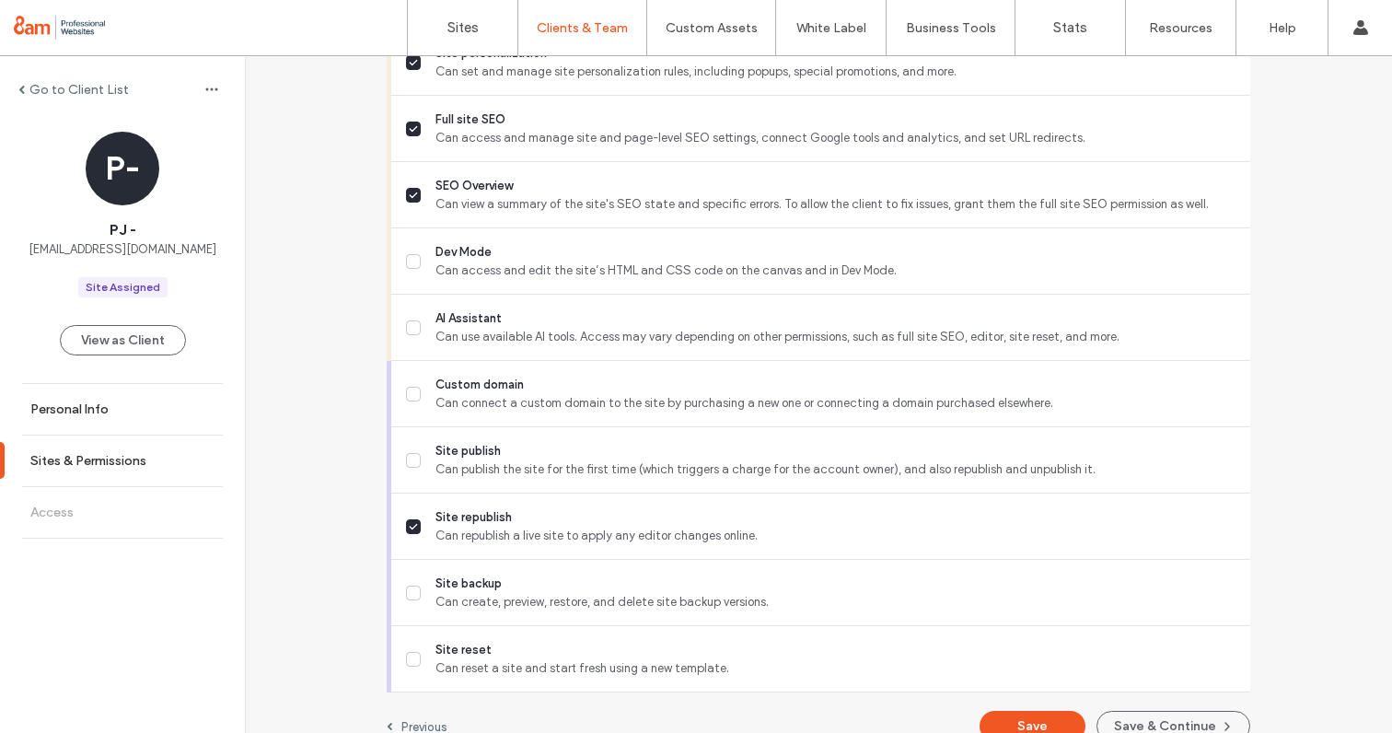
scroll to position [1587, 0]
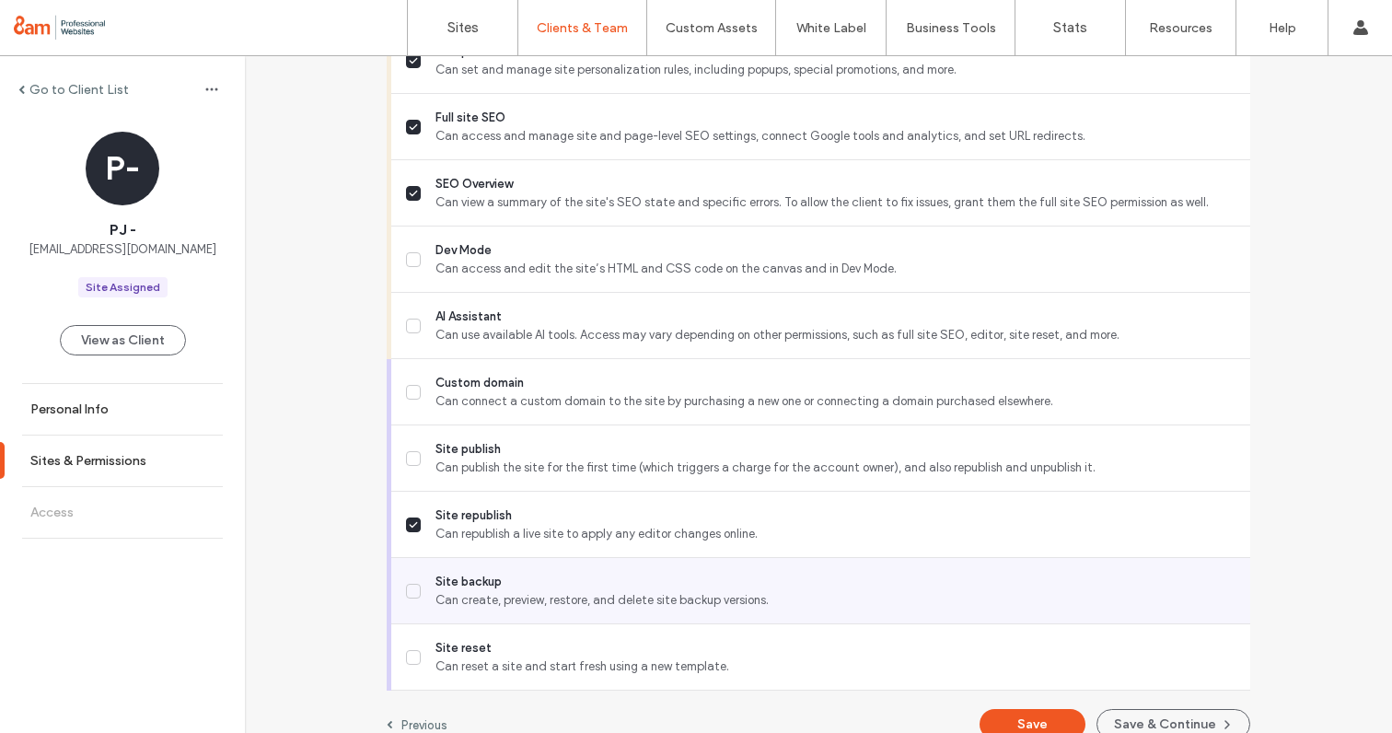
click at [409, 587] on icon at bounding box center [413, 590] width 9 height 7
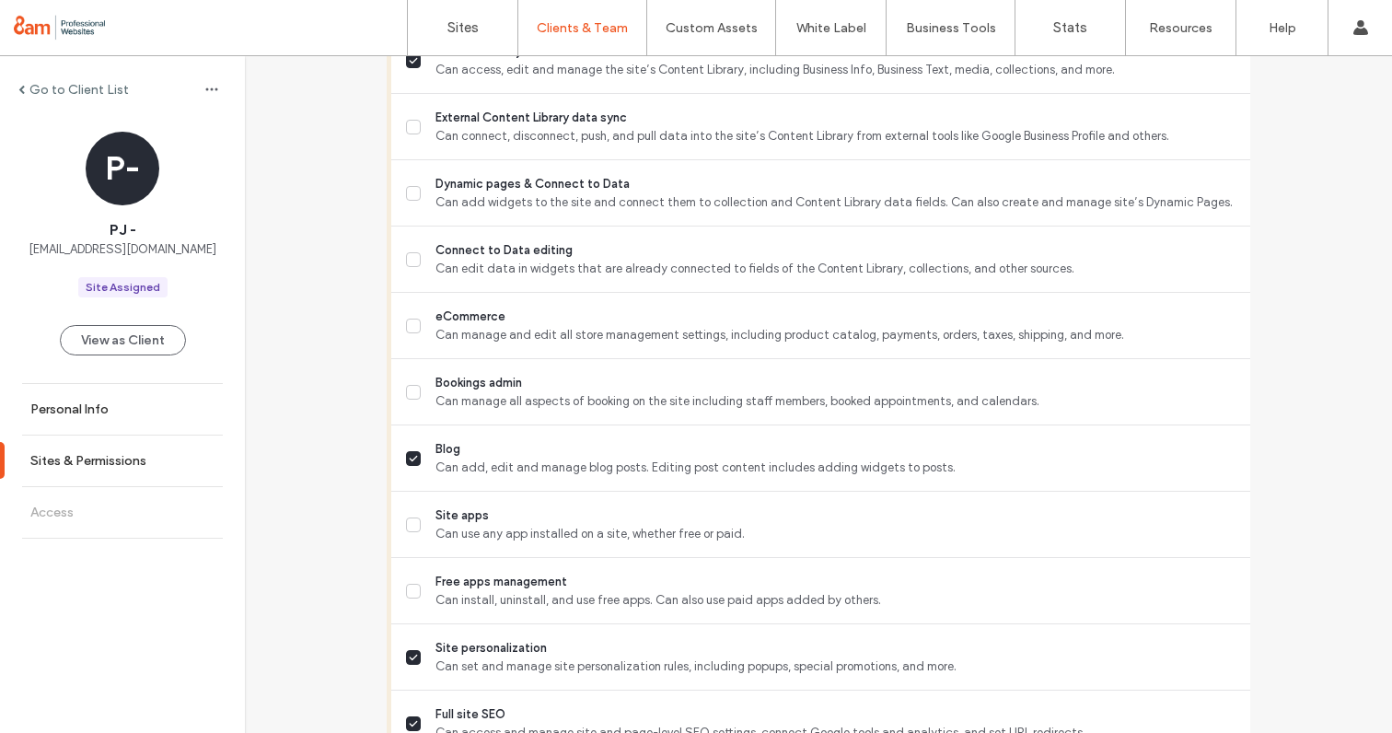
scroll to position [1611, 0]
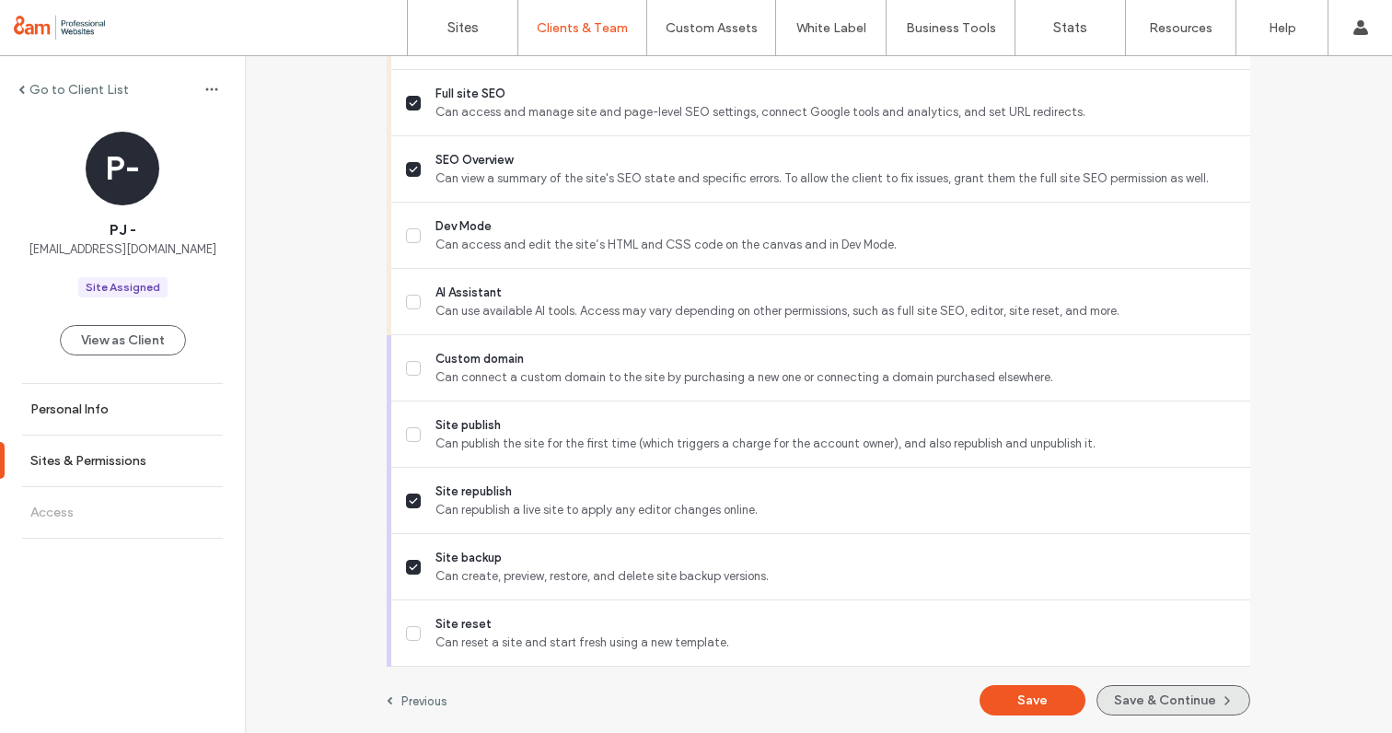
click at [1118, 694] on button "Save & Continue" at bounding box center [1173, 700] width 154 height 30
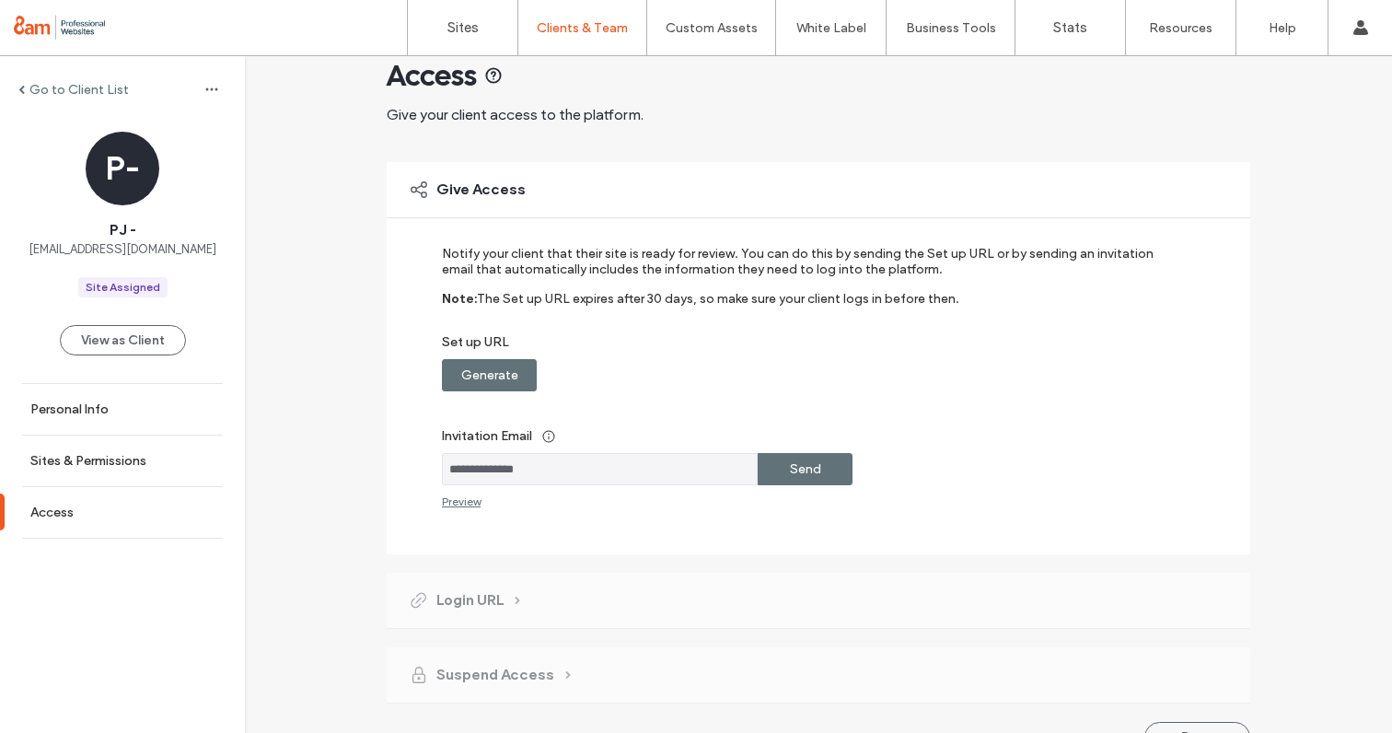
scroll to position [73, 0]
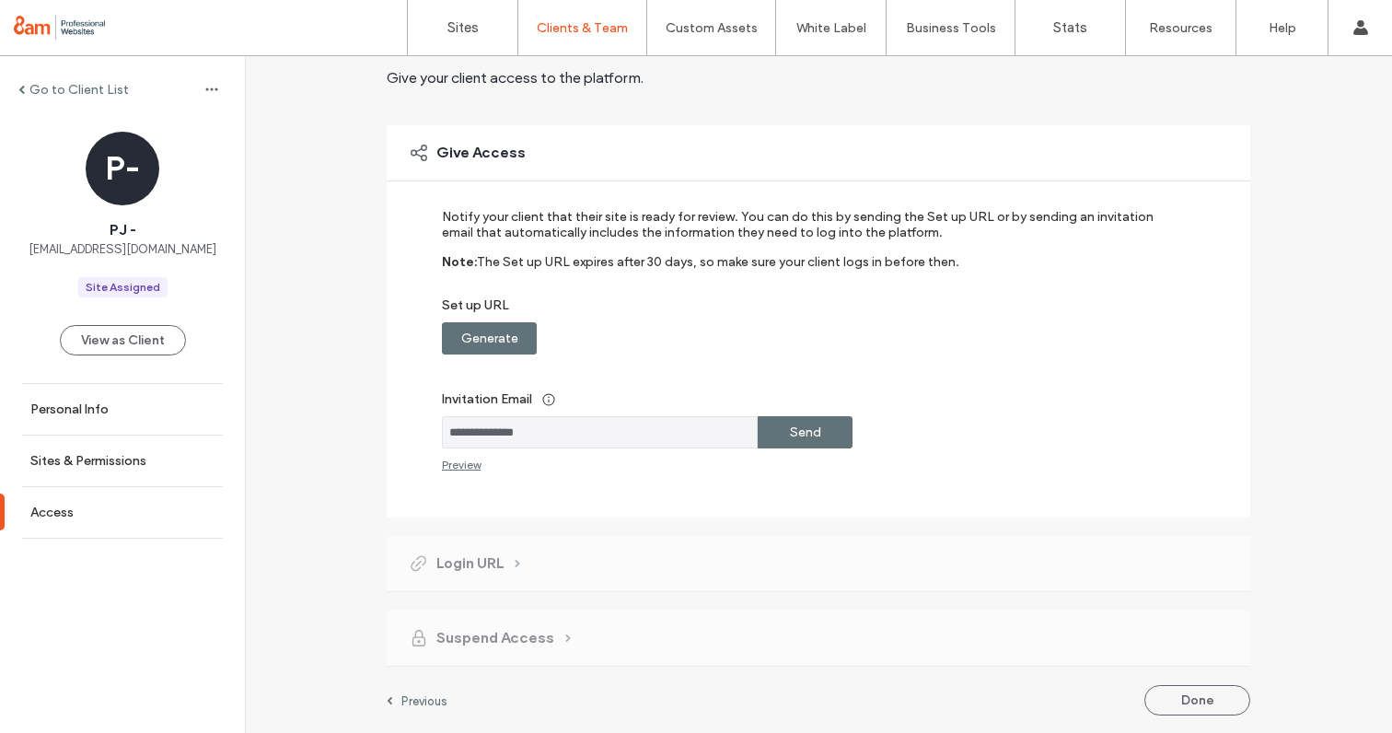
click at [799, 422] on label "Send" at bounding box center [805, 432] width 31 height 34
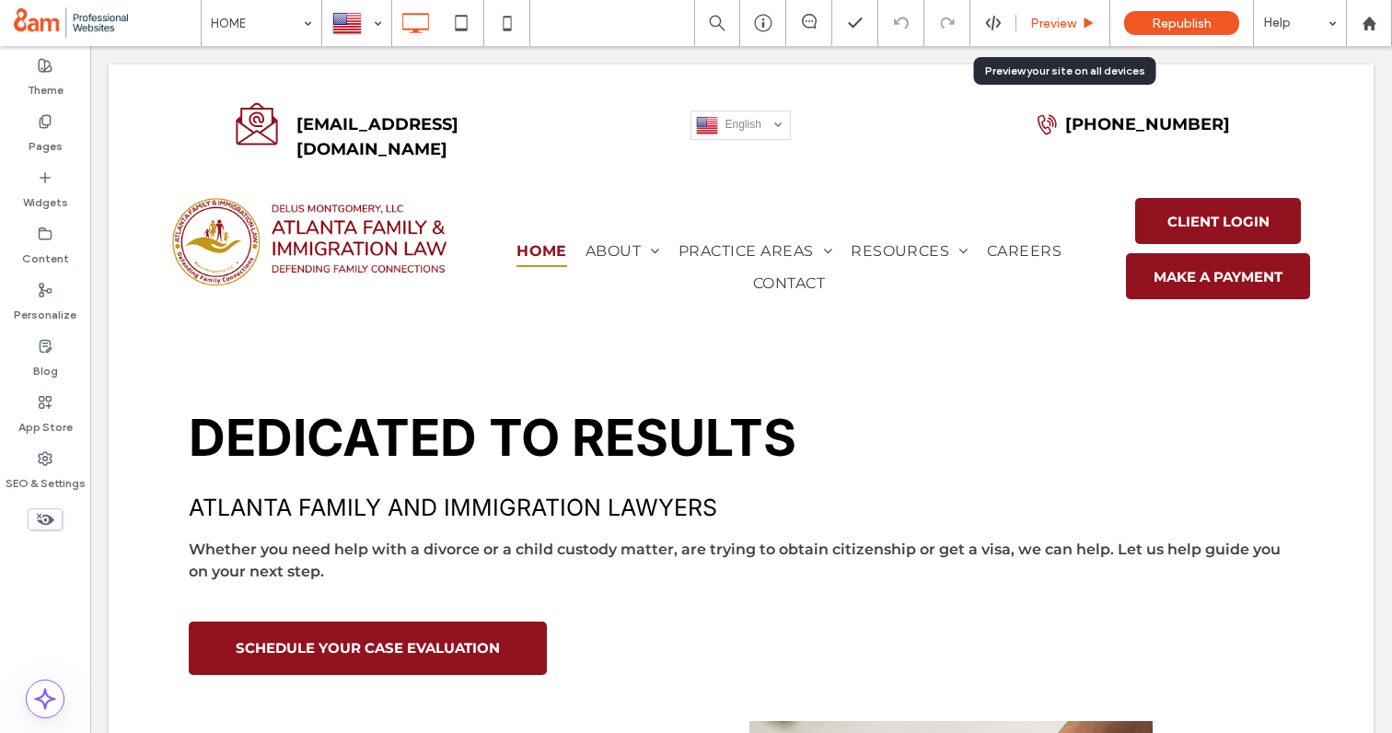
click at [1046, 30] on span "Preview" at bounding box center [1053, 24] width 46 height 16
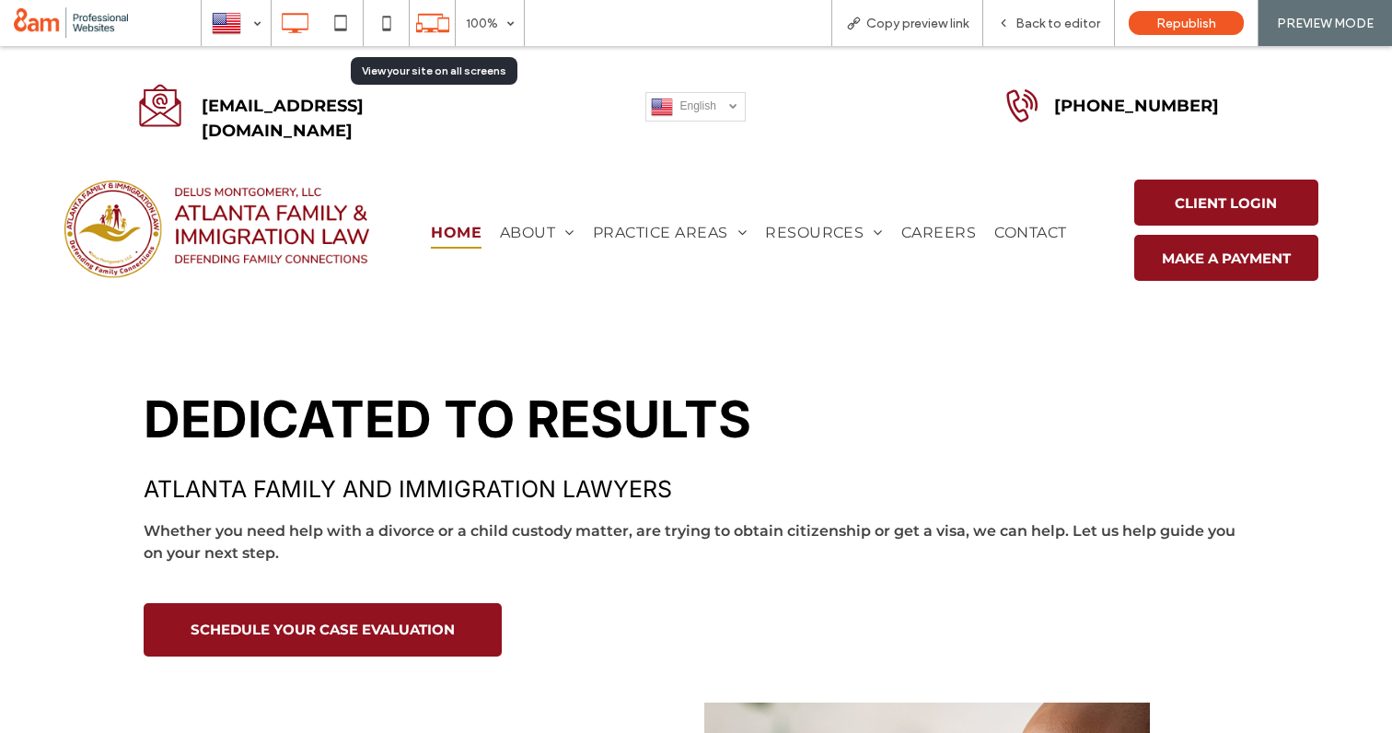
click at [429, 29] on use at bounding box center [432, 23] width 33 height 18
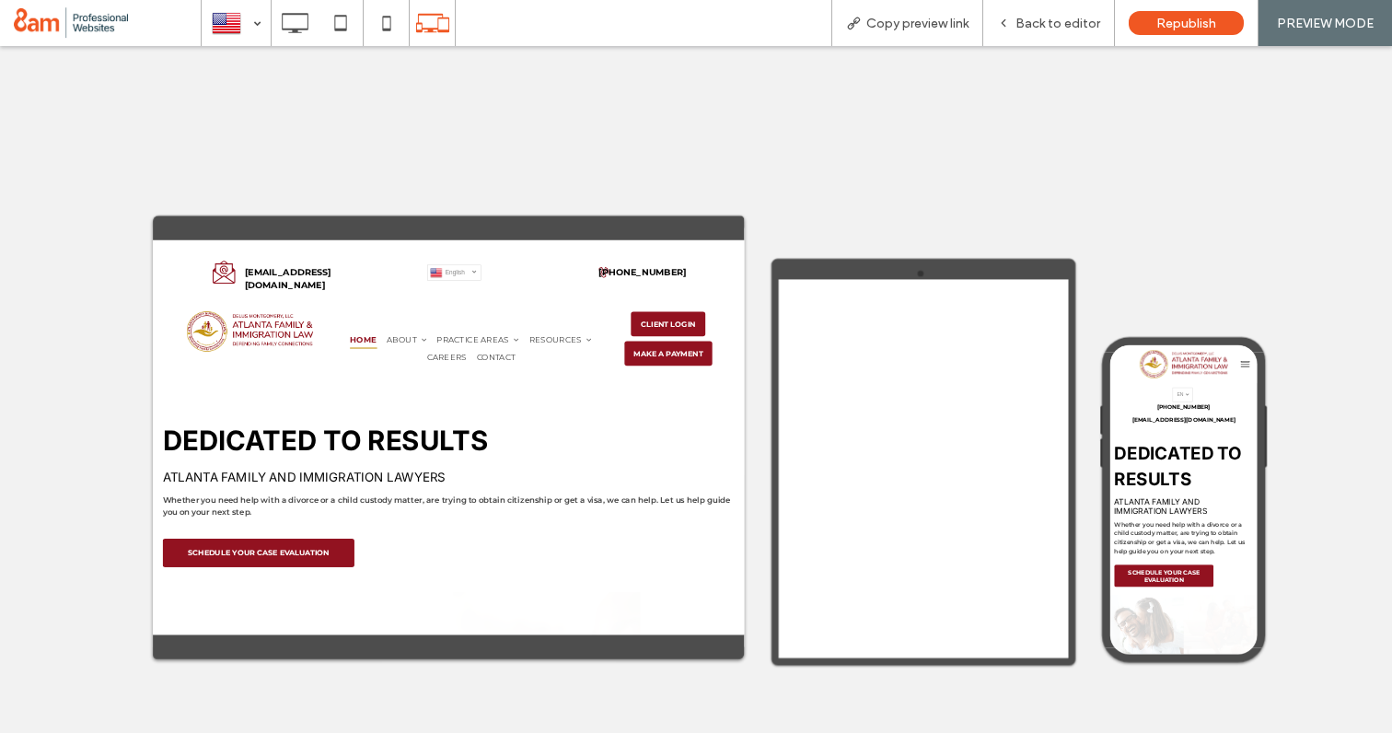
click at [706, 457] on span "CAREERS" at bounding box center [701, 457] width 75 height 31
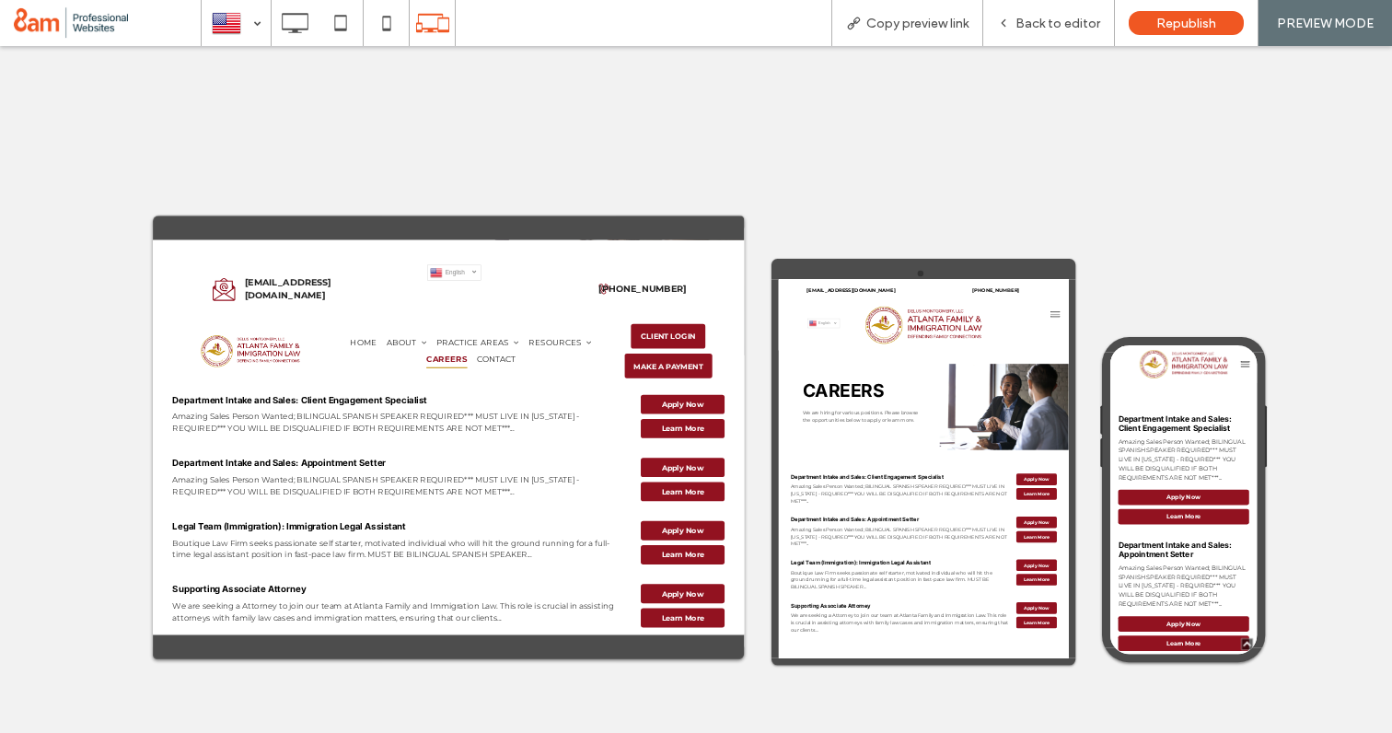
scroll to position [619, 0]
click at [1120, 595] on span "Learn More" at bounding box center [1141, 591] width 79 height 17
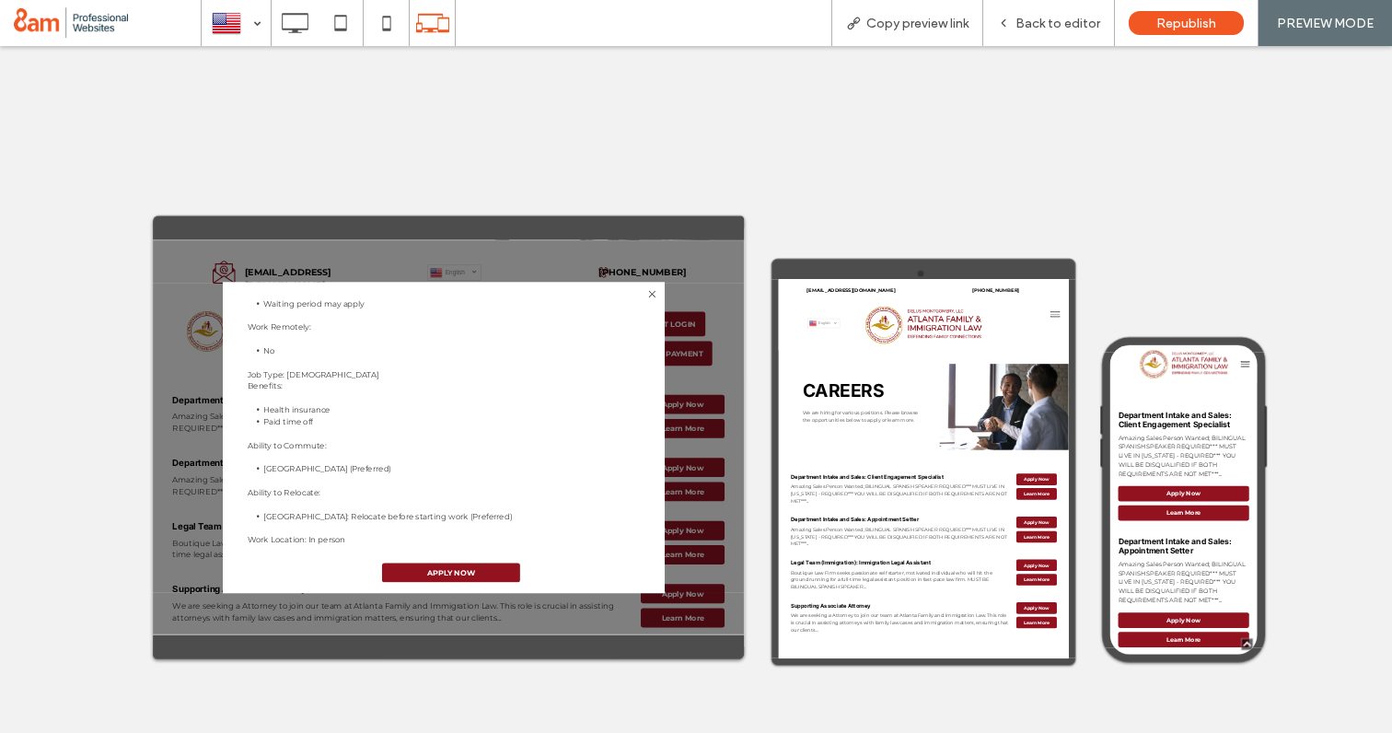
scroll to position [2167, 0]
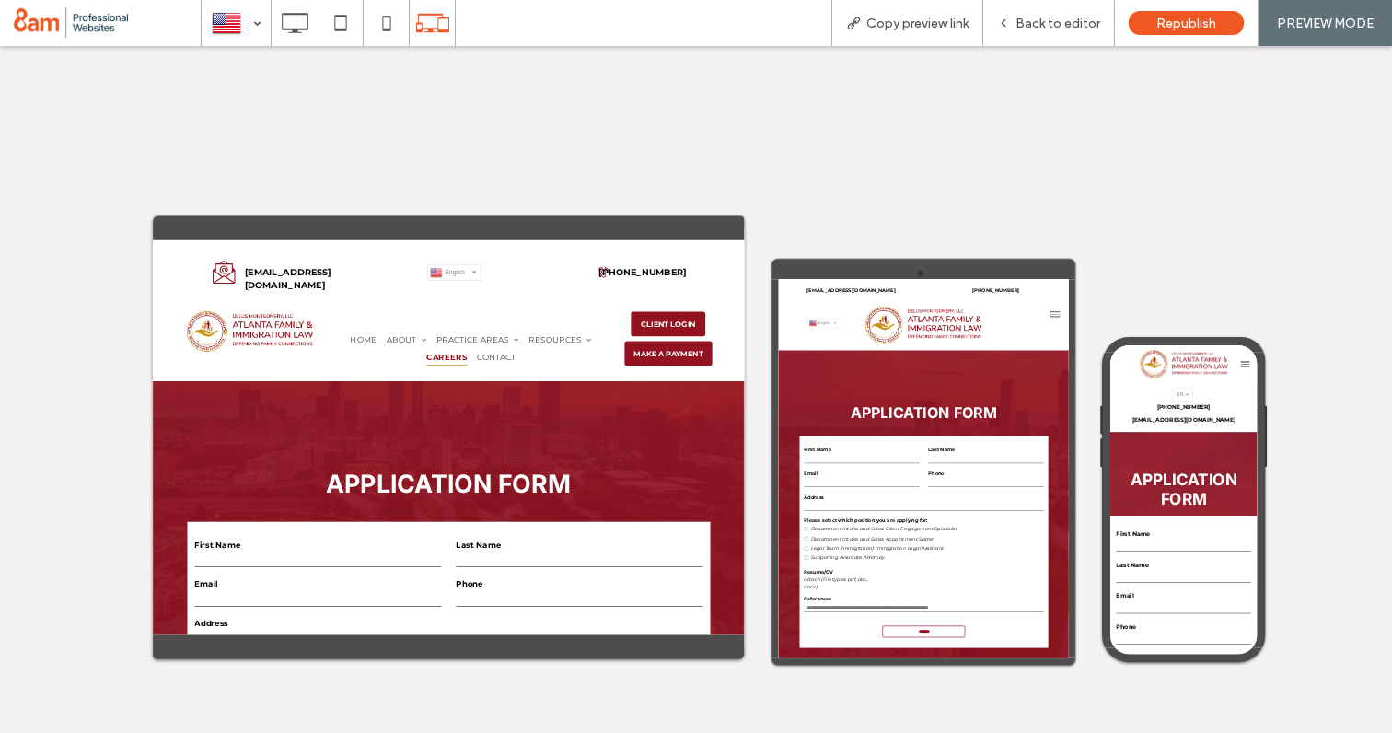
click at [688, 456] on span "CAREERS" at bounding box center [701, 457] width 76 height 31
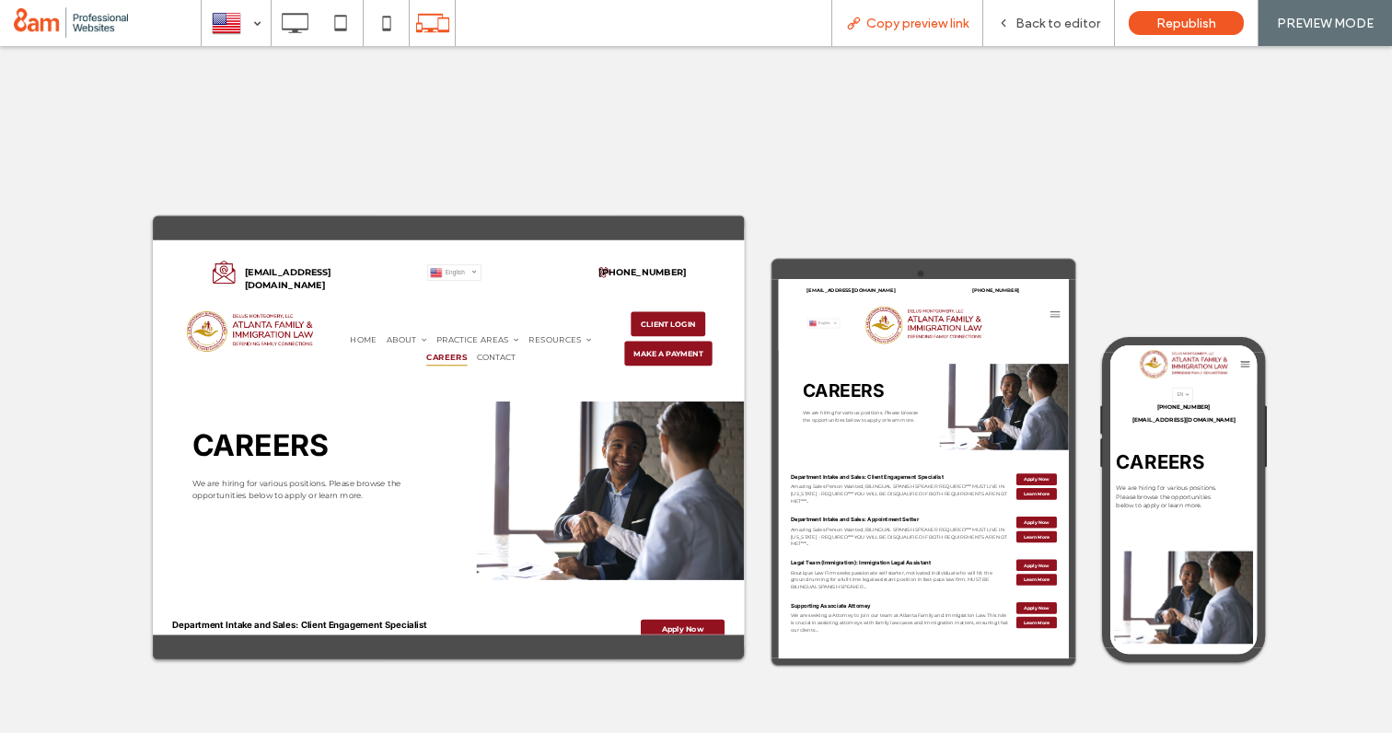
click at [901, 25] on span "Copy preview link" at bounding box center [917, 24] width 102 height 16
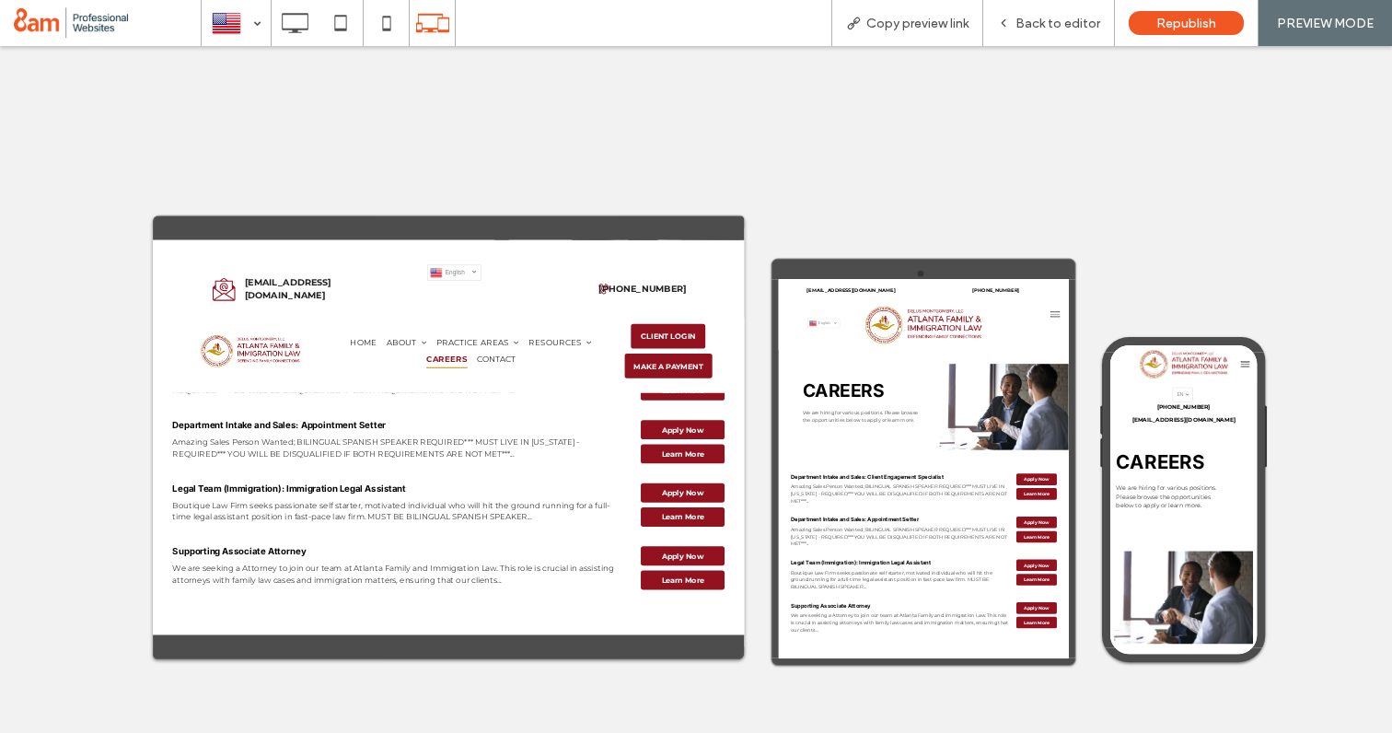
scroll to position [523, 0]
